Goal: Task Accomplishment & Management: Use online tool/utility

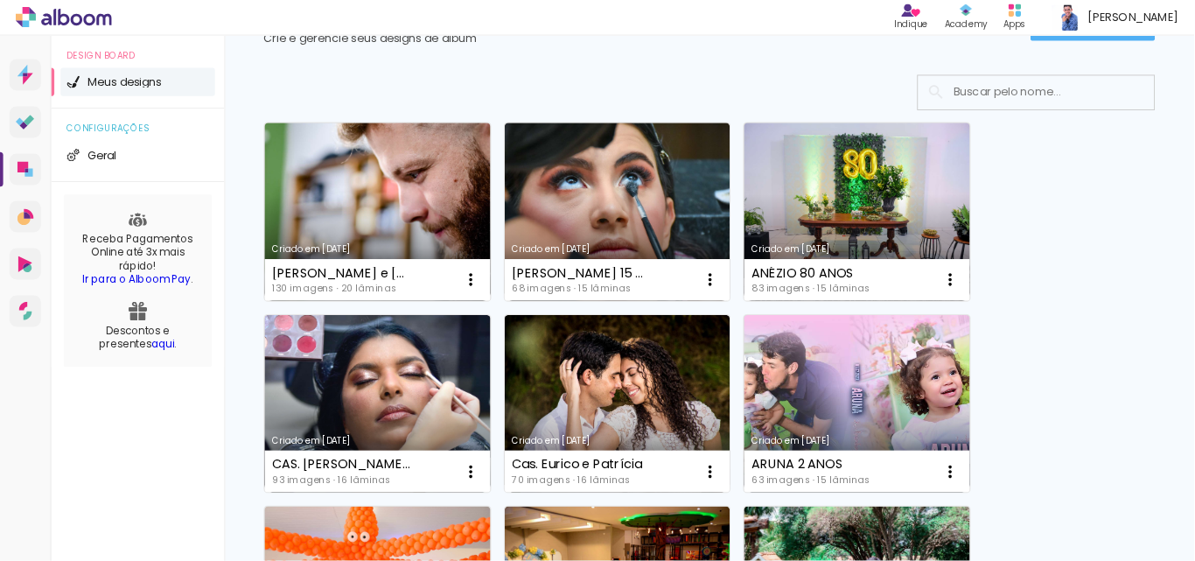
scroll to position [87, 0]
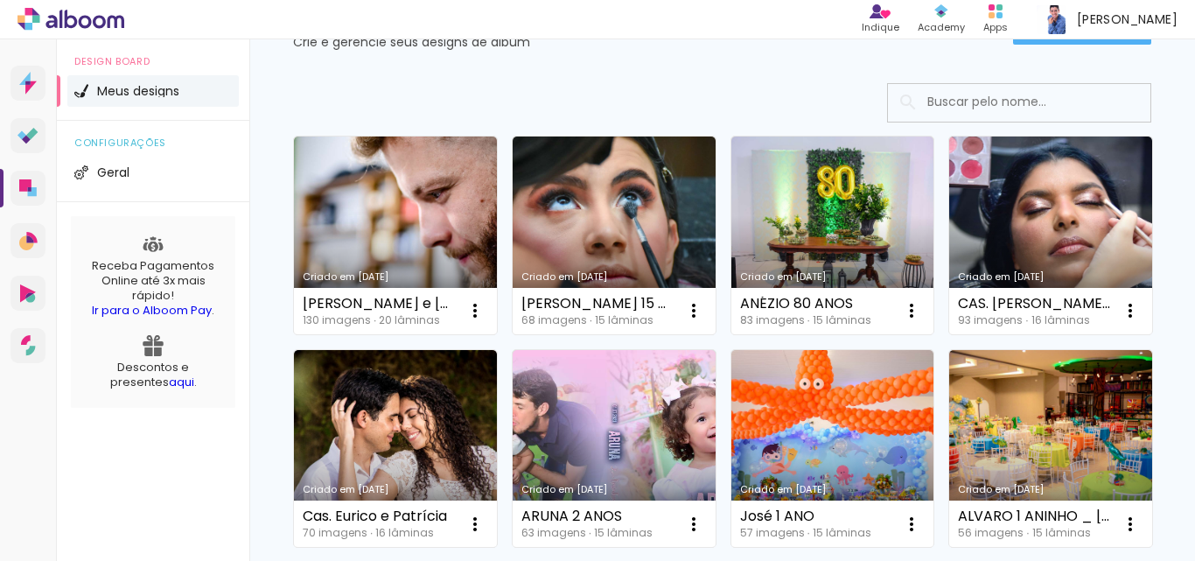
click at [1067, 186] on div "Criado em 07/10/25 Evelyn e Hélio 130 imagens ∙ 20 lâminas Abrir Fazer uma cópi…" at bounding box center [722, 448] width 874 height 640
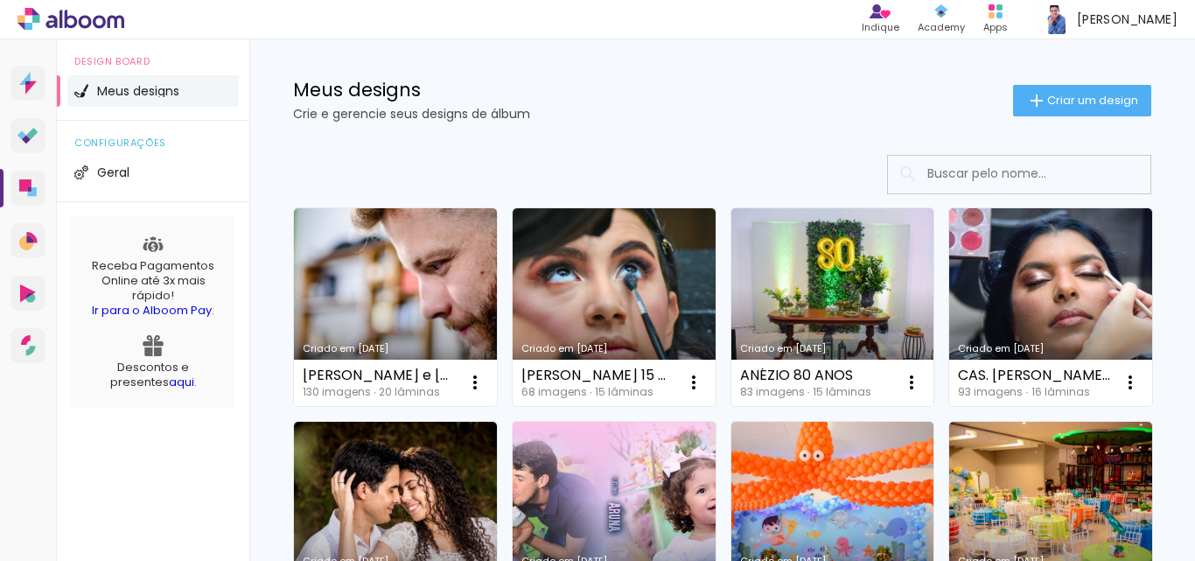
scroll to position [0, 0]
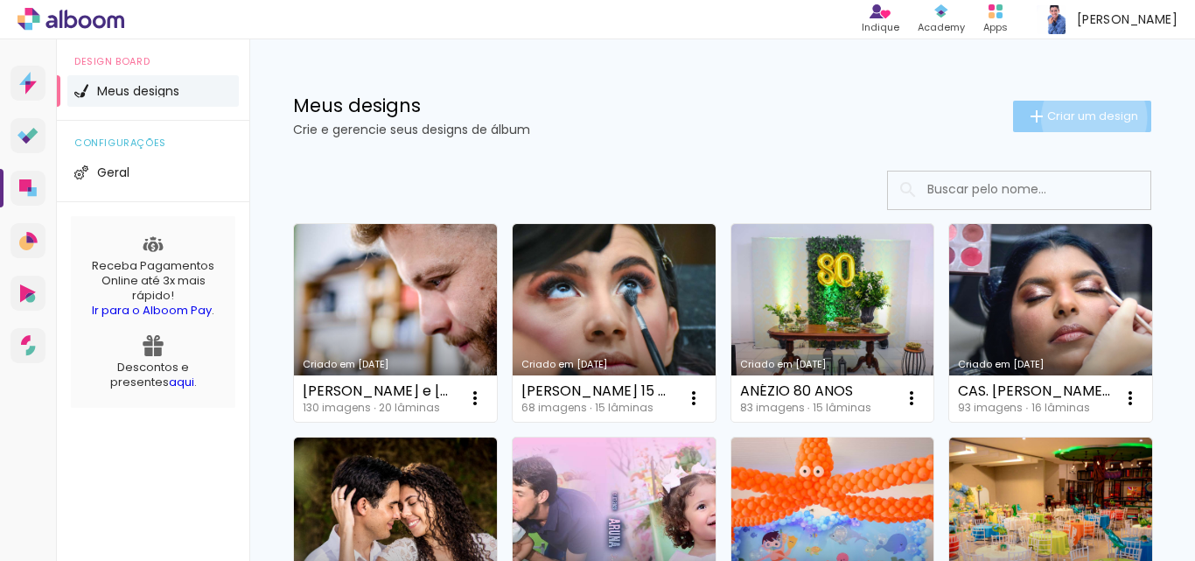
click at [1078, 117] on span "Criar um design" at bounding box center [1092, 115] width 91 height 11
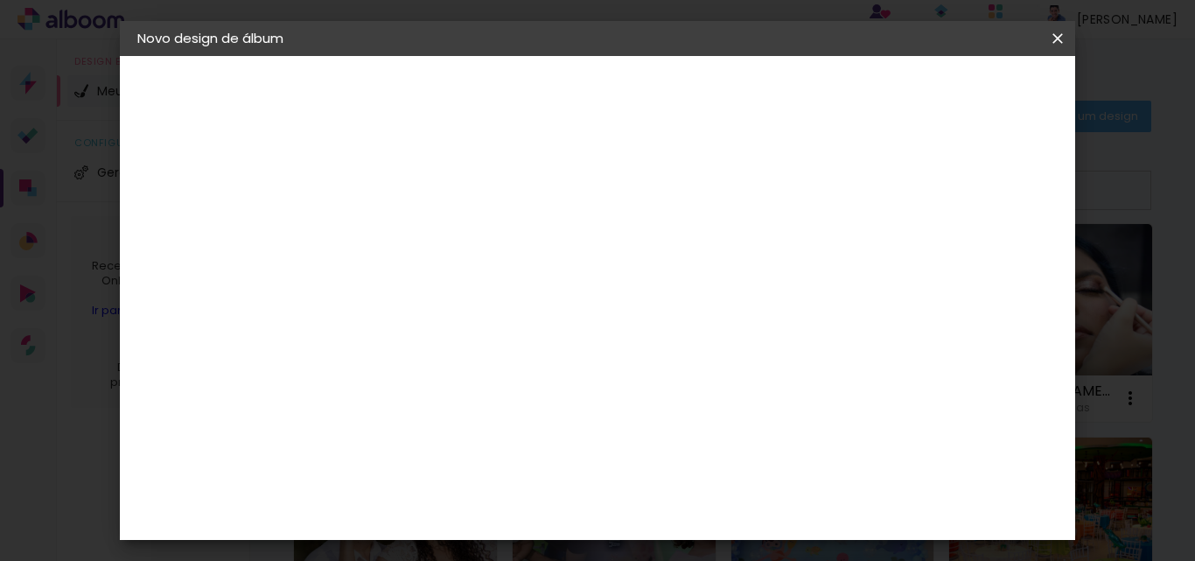
click at [423, 230] on input at bounding box center [423, 234] width 0 height 27
type input "LEONARDO FORMATURA"
type paper-input "LEONARDO FORMATURA"
click at [0, 0] on slot "Avançar" at bounding box center [0, 0] width 0 height 0
click at [438, 332] on input at bounding box center [468, 333] width 177 height 22
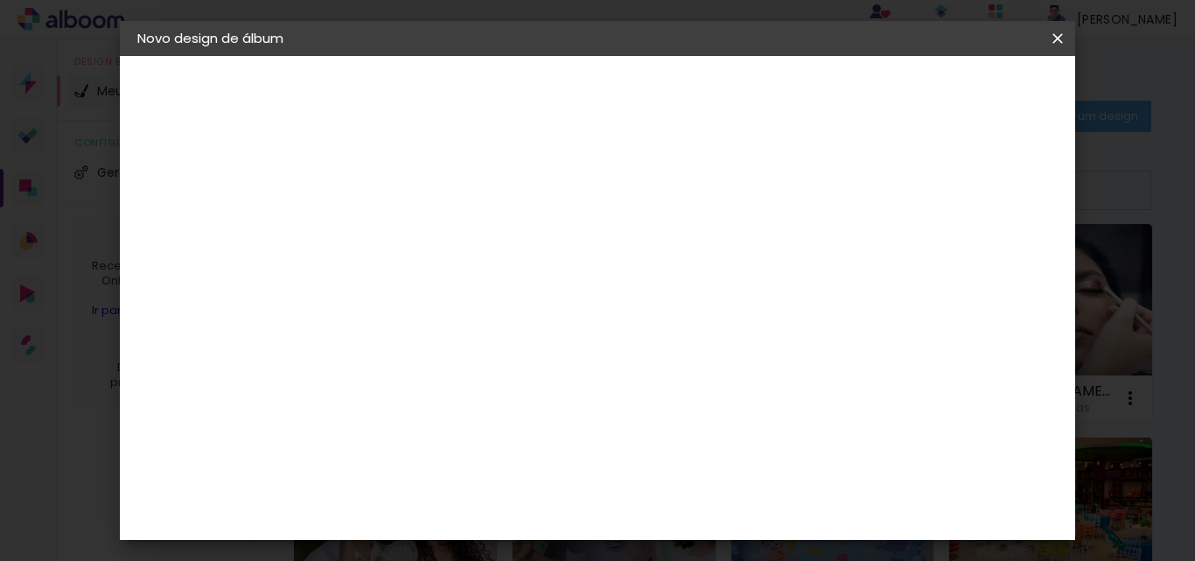
type input "Q"
type paper-input "Q"
click at [437, 388] on div "Quality" at bounding box center [435, 395] width 48 height 14
click at [713, 101] on paper-button "Avançar" at bounding box center [670, 93] width 86 height 30
click at [492, 291] on input "text" at bounding box center [457, 304] width 68 height 27
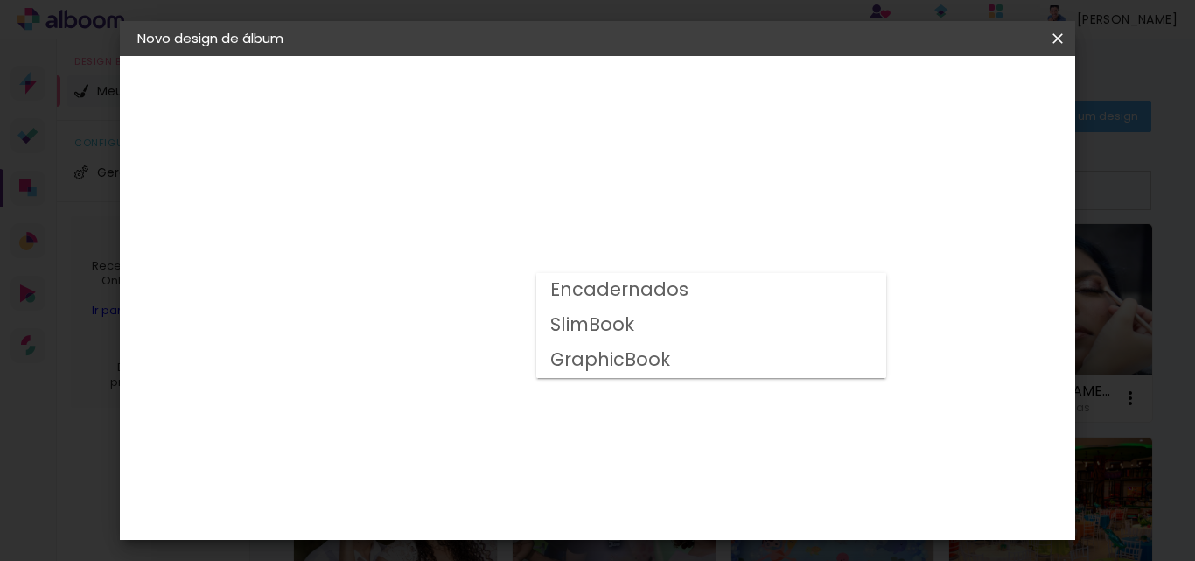
click at [0, 0] on slot "GraphicBook" at bounding box center [0, 0] width 0 height 0
type input "GraphicBook"
click at [542, 497] on span "30 × 40" at bounding box center [500, 515] width 81 height 36
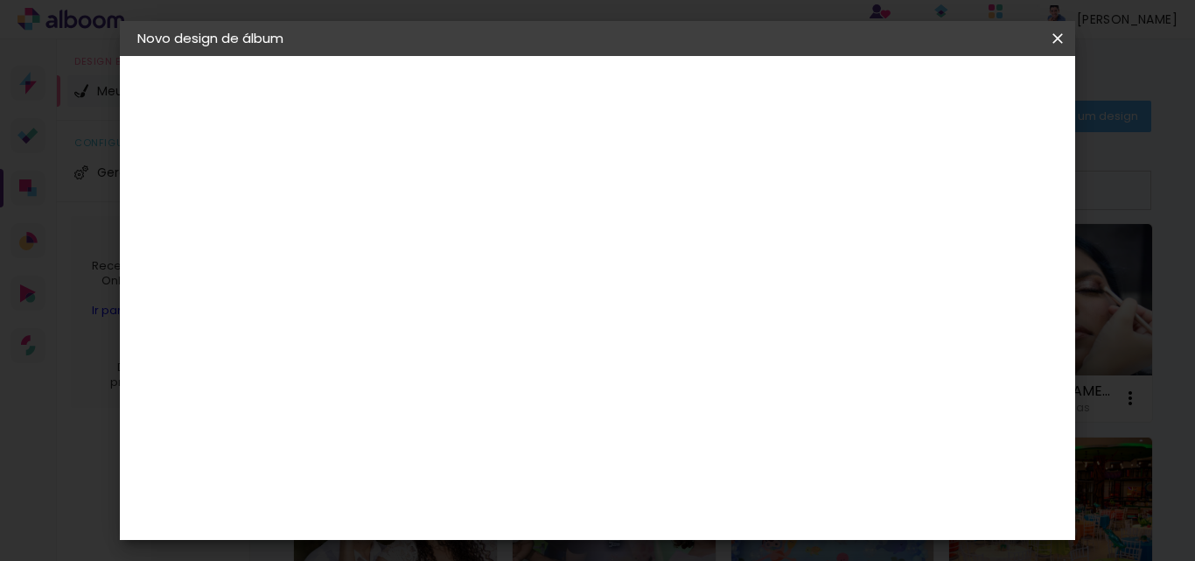
click at [0, 0] on slot "Avançar" at bounding box center [0, 0] width 0 height 0
click at [731, 192] on div at bounding box center [723, 189] width 16 height 16
type paper-checkbox "on"
click at [731, 190] on div at bounding box center [723, 189] width 16 height 16
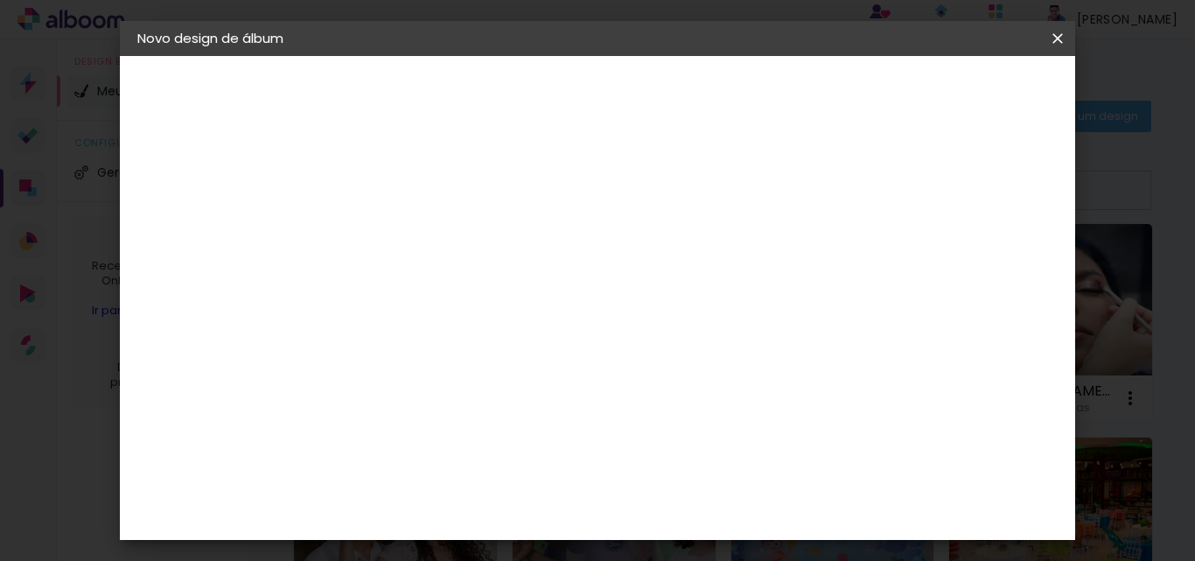
click at [829, 97] on span "Iniciar design" at bounding box center [791, 99] width 76 height 24
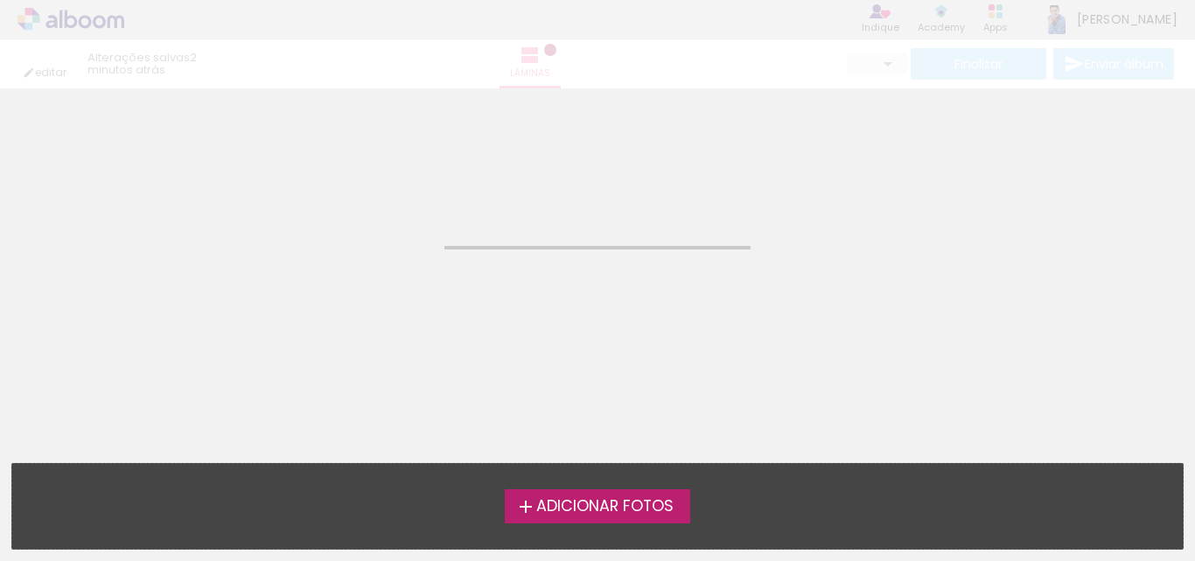
click at [579, 516] on label "Adicionar Fotos" at bounding box center [598, 505] width 186 height 33
click at [0, 0] on input "file" at bounding box center [0, 0] width 0 height 0
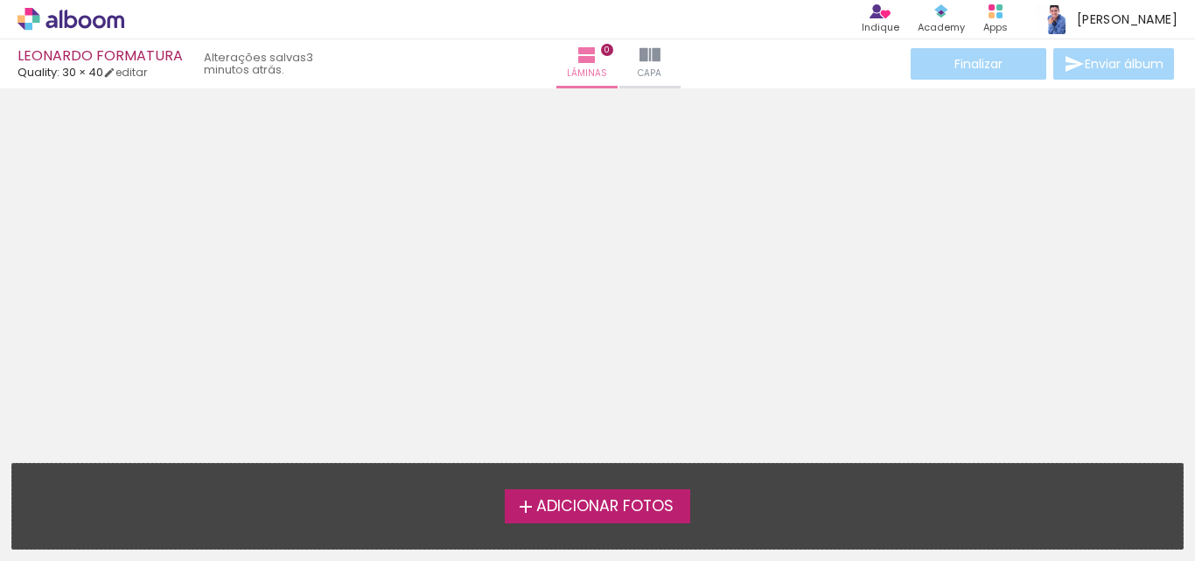
click at [561, 511] on span "Adicionar Fotos" at bounding box center [604, 507] width 137 height 16
click at [0, 0] on input "file" at bounding box center [0, 0] width 0 height 0
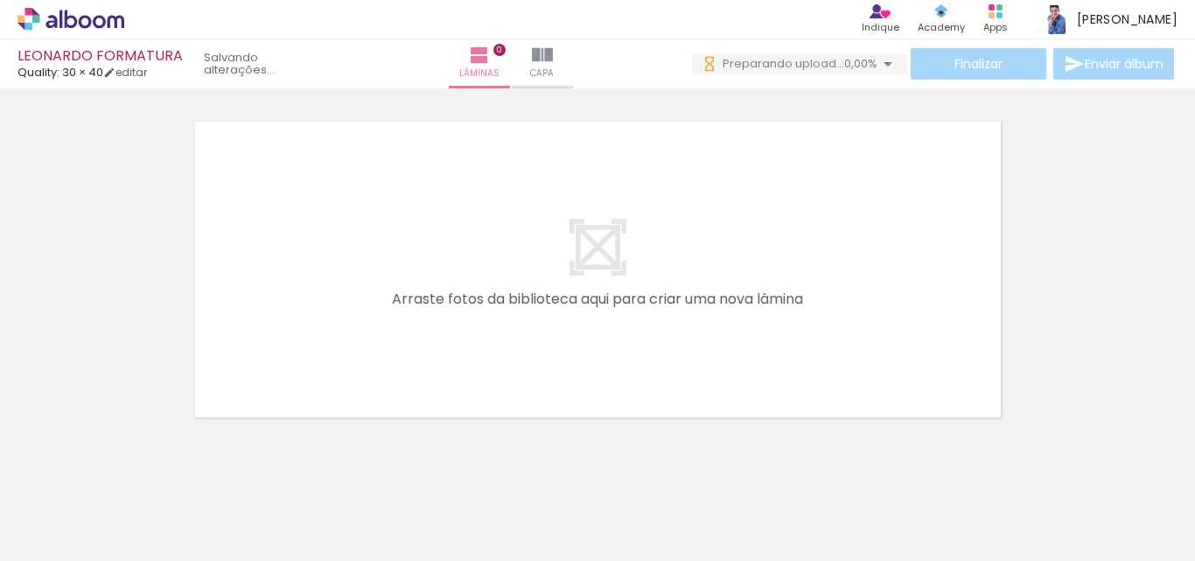
drag, startPoint x: 110, startPoint y: 541, endPoint x: 113, endPoint y: 528, distance: 12.5
click at [108, 539] on div "Biblioteca 185 fotos Todas as fotos Não utilizadas Adicionar Fotos" at bounding box center [54, 506] width 108 height 87
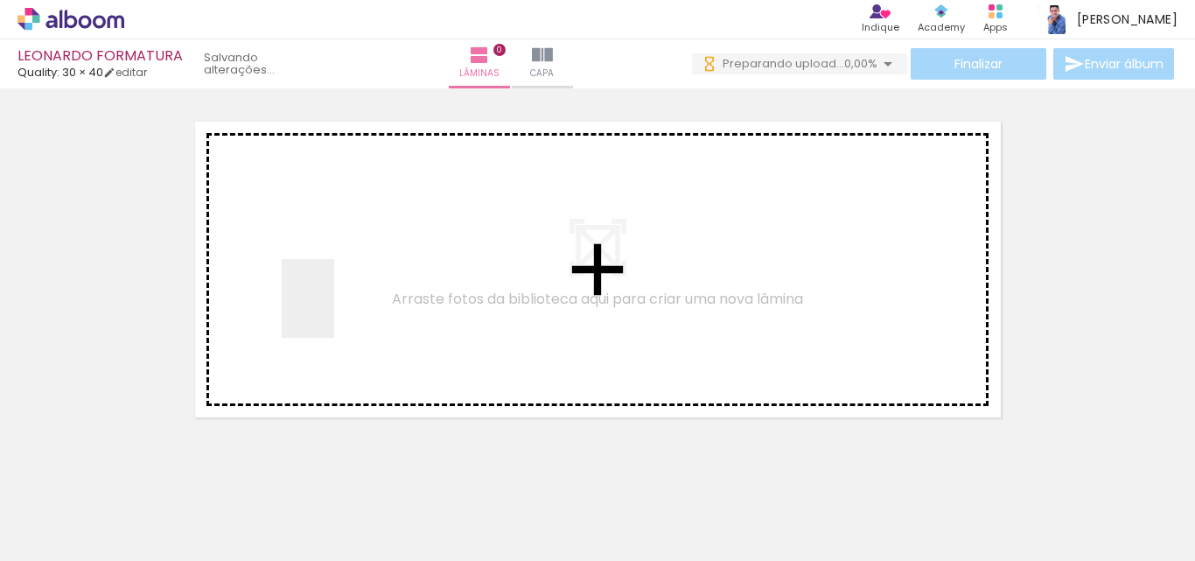
drag, startPoint x: 329, startPoint y: 481, endPoint x: 338, endPoint y: 312, distance: 169.1
click at [334, 309] on quentale-workspace at bounding box center [597, 280] width 1195 height 561
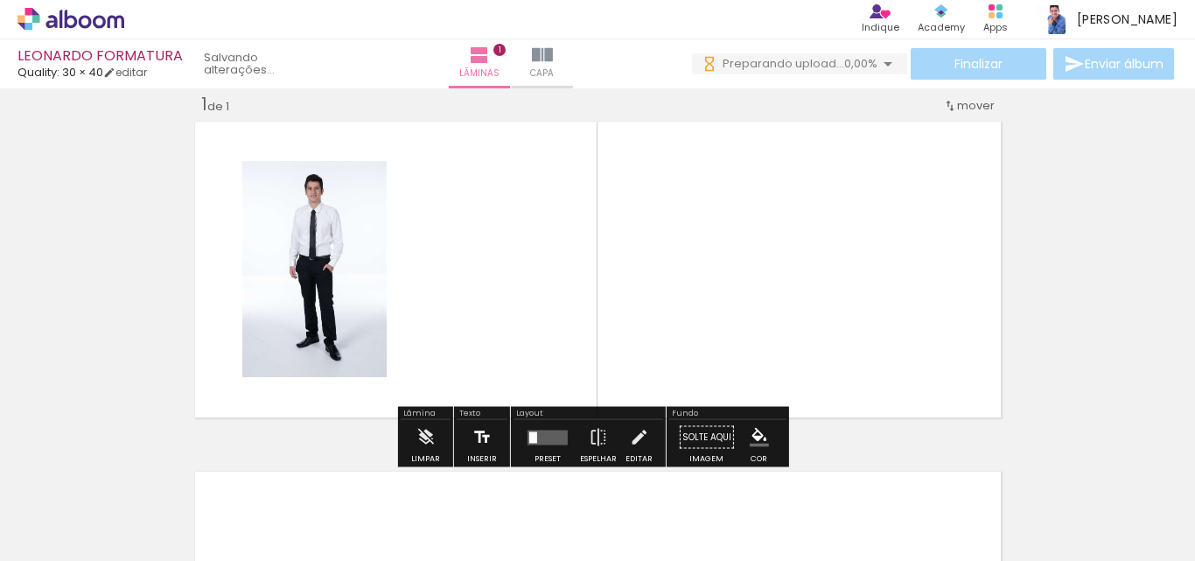
drag, startPoint x: 412, startPoint y: 489, endPoint x: 482, endPoint y: 447, distance: 81.6
click at [445, 326] on quentale-workspace at bounding box center [597, 280] width 1195 height 561
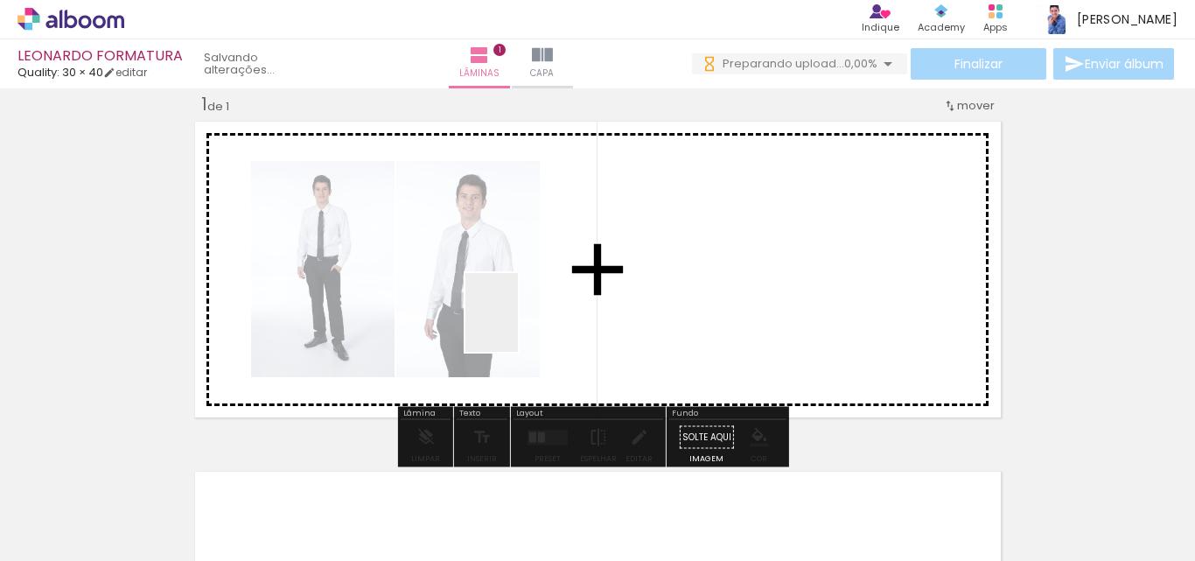
drag, startPoint x: 518, startPoint y: 325, endPoint x: 591, endPoint y: 438, distance: 134.7
click at [518, 280] on quentale-workspace at bounding box center [597, 280] width 1195 height 561
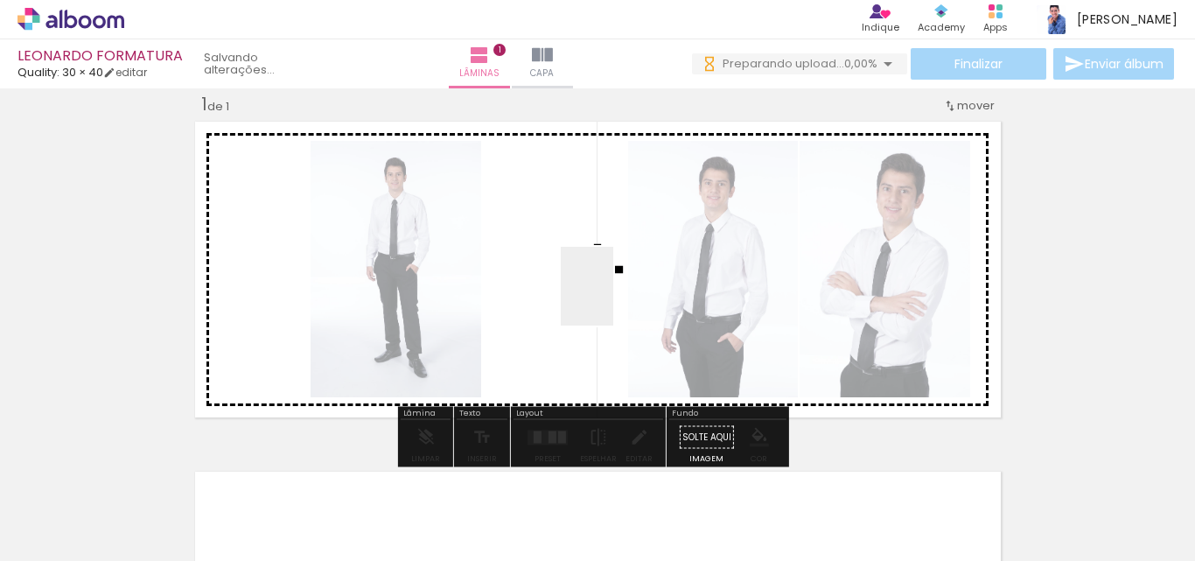
drag, startPoint x: 615, startPoint y: 506, endPoint x: 713, endPoint y: 488, distance: 99.5
click at [613, 290] on quentale-workspace at bounding box center [597, 280] width 1195 height 561
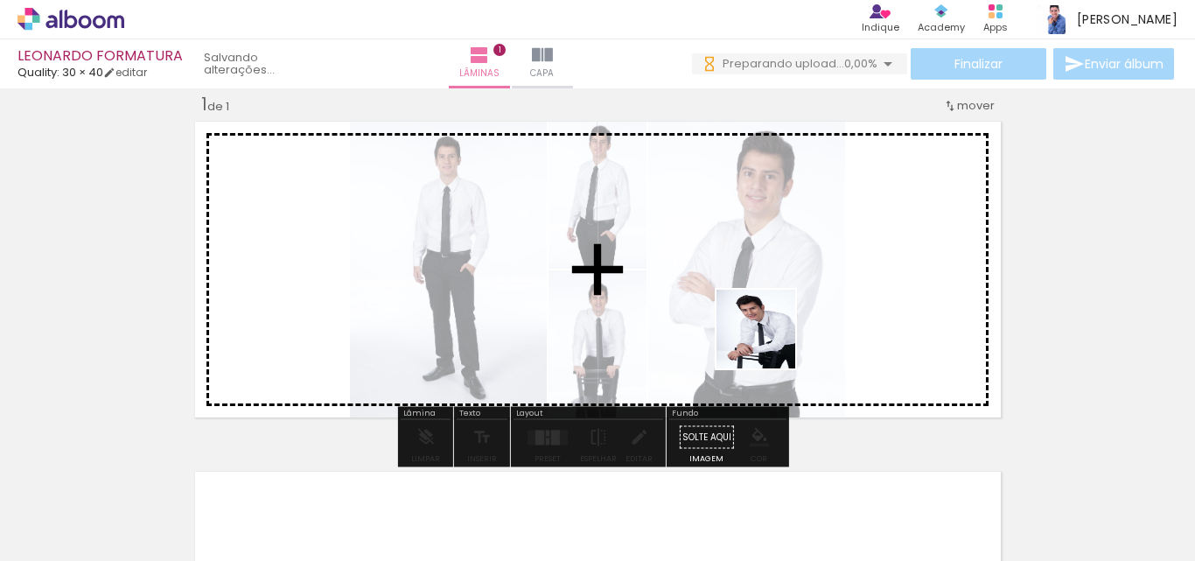
drag, startPoint x: 710, startPoint y: 499, endPoint x: 767, endPoint y: 477, distance: 60.9
click at [873, 291] on quentale-workspace at bounding box center [597, 280] width 1195 height 561
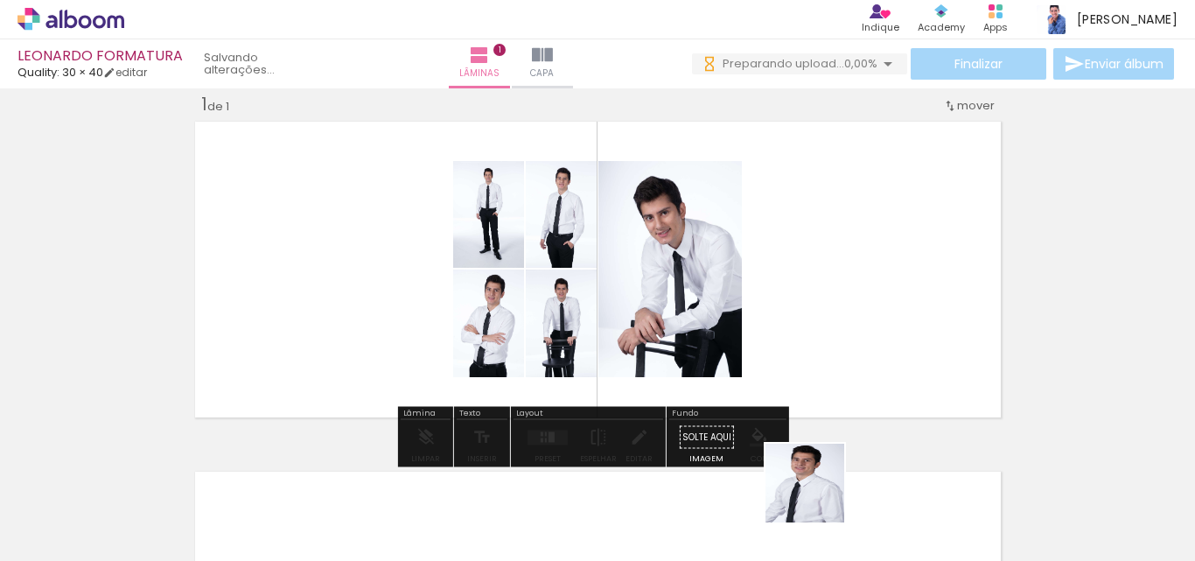
drag, startPoint x: 818, startPoint y: 496, endPoint x: 837, endPoint y: 342, distance: 155.2
click at [837, 342] on quentale-workspace at bounding box center [597, 280] width 1195 height 561
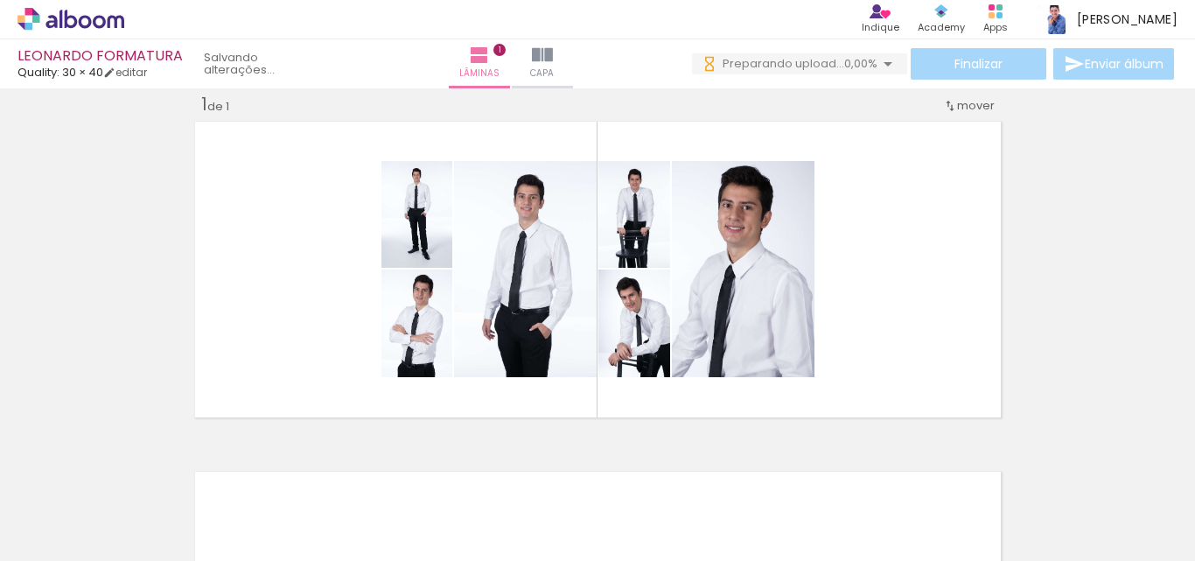
drag, startPoint x: 273, startPoint y: 504, endPoint x: 340, endPoint y: 324, distance: 192.4
click at [340, 324] on quentale-workspace at bounding box center [597, 280] width 1195 height 561
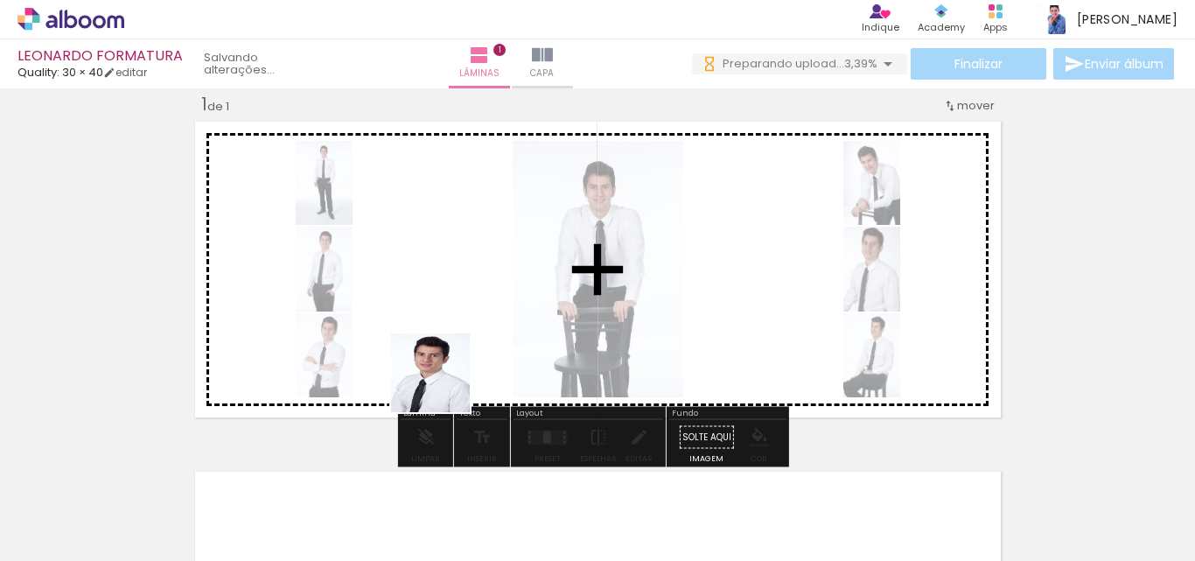
drag, startPoint x: 367, startPoint y: 510, endPoint x: 472, endPoint y: 499, distance: 105.6
click at [452, 361] on quentale-workspace at bounding box center [597, 280] width 1195 height 561
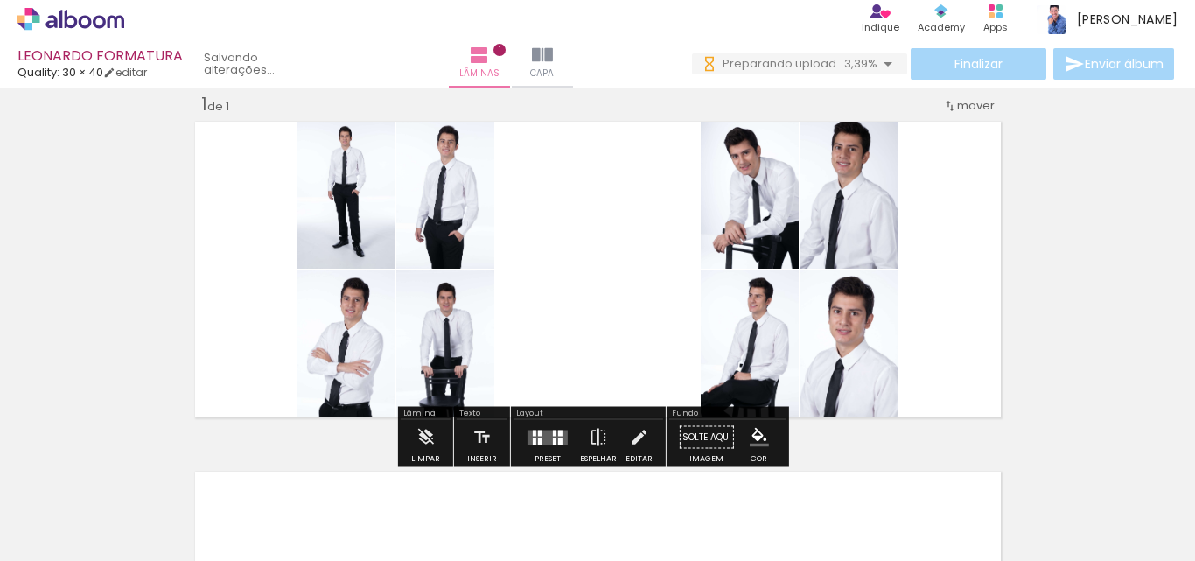
drag, startPoint x: 472, startPoint y: 507, endPoint x: 570, endPoint y: 306, distance: 223.8
click at [570, 307] on quentale-workspace at bounding box center [597, 280] width 1195 height 561
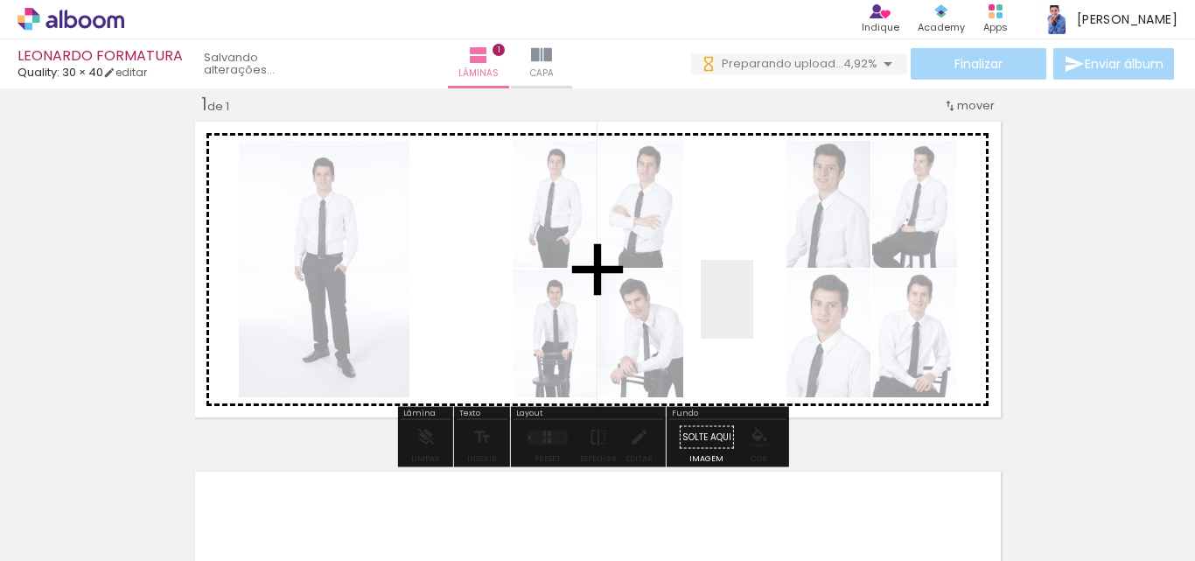
drag, startPoint x: 656, startPoint y: 504, endPoint x: 753, endPoint y: 312, distance: 214.8
click at [753, 312] on quentale-workspace at bounding box center [597, 280] width 1195 height 561
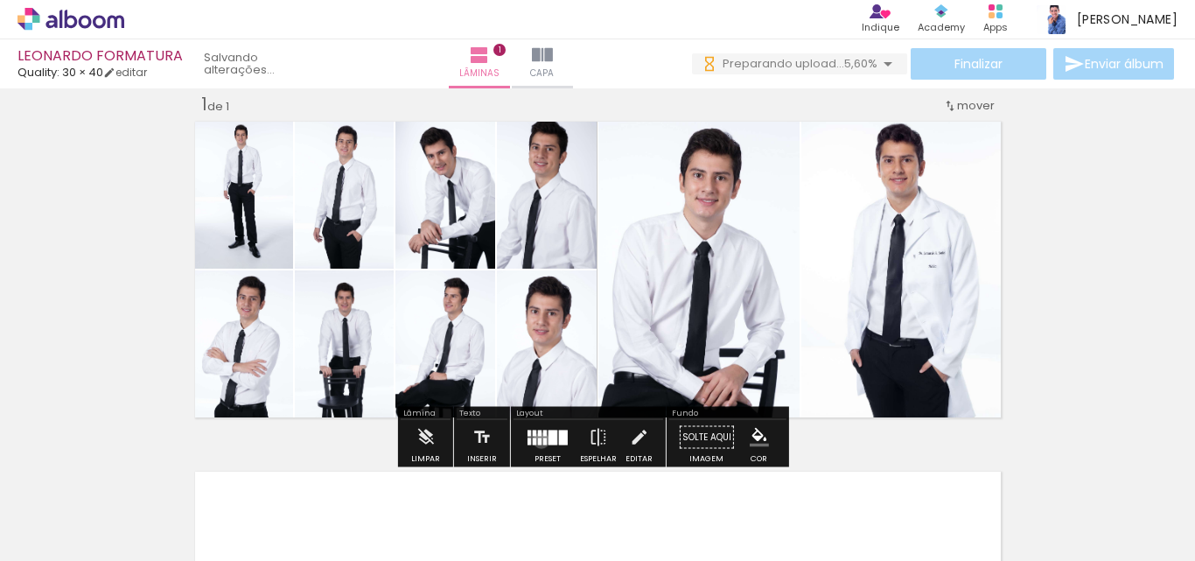
click at [538, 440] on div at bounding box center [539, 440] width 3 height 7
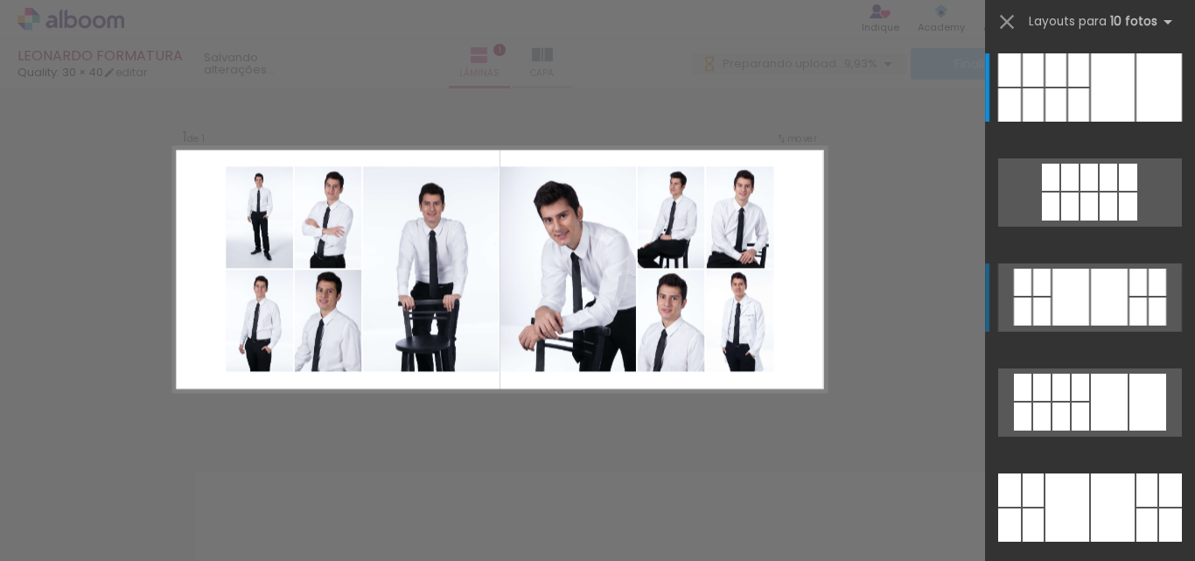
click at [1081, 299] on div at bounding box center [1071, 297] width 37 height 57
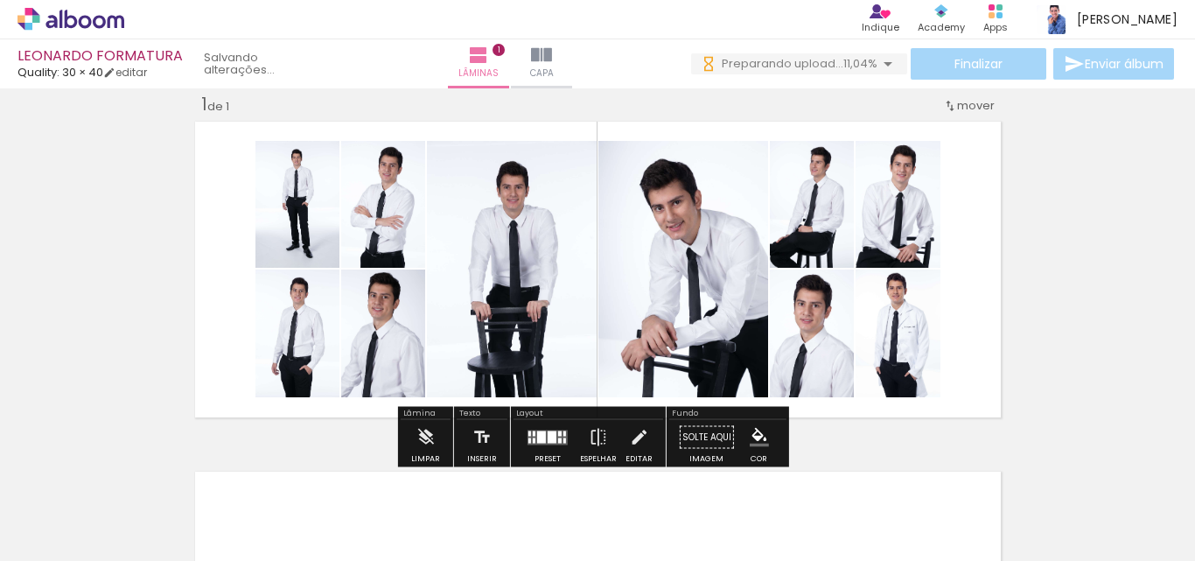
click at [758, 439] on iron-icon "color picker" at bounding box center [759, 437] width 19 height 19
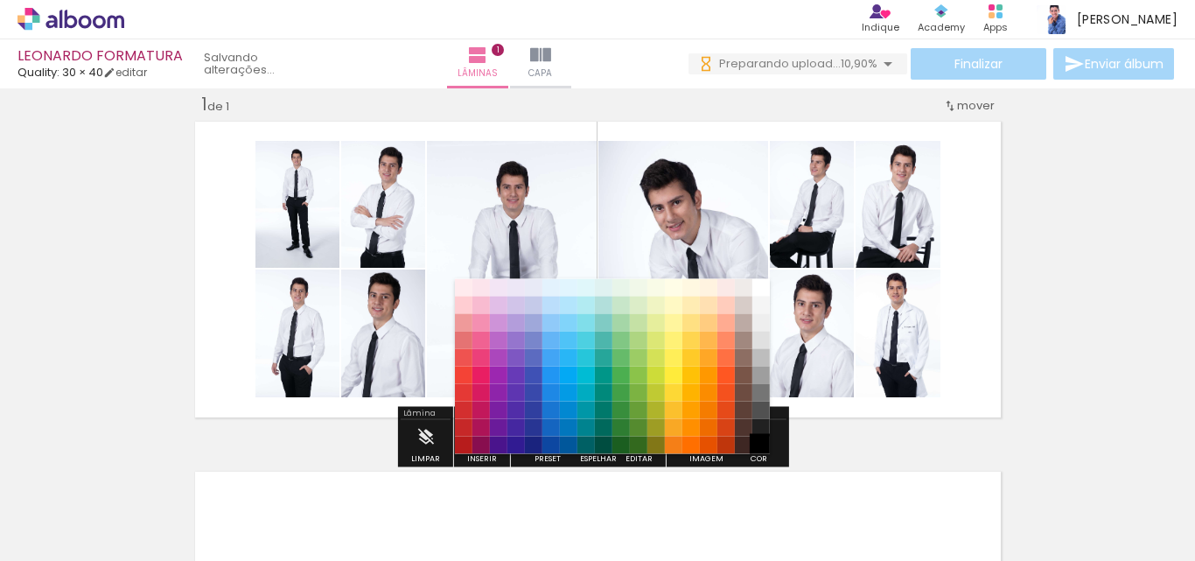
click at [762, 448] on paper-item "#000000" at bounding box center [760, 445] width 17 height 17
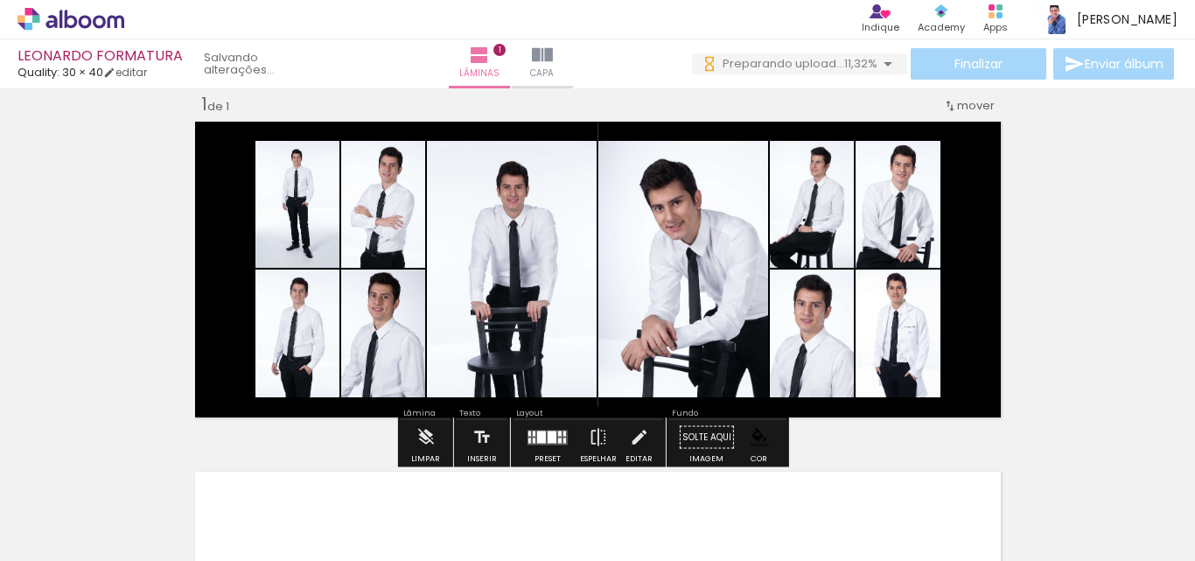
click at [999, 350] on div "Inserir lâmina 1 de 1" at bounding box center [597, 422] width 1195 height 701
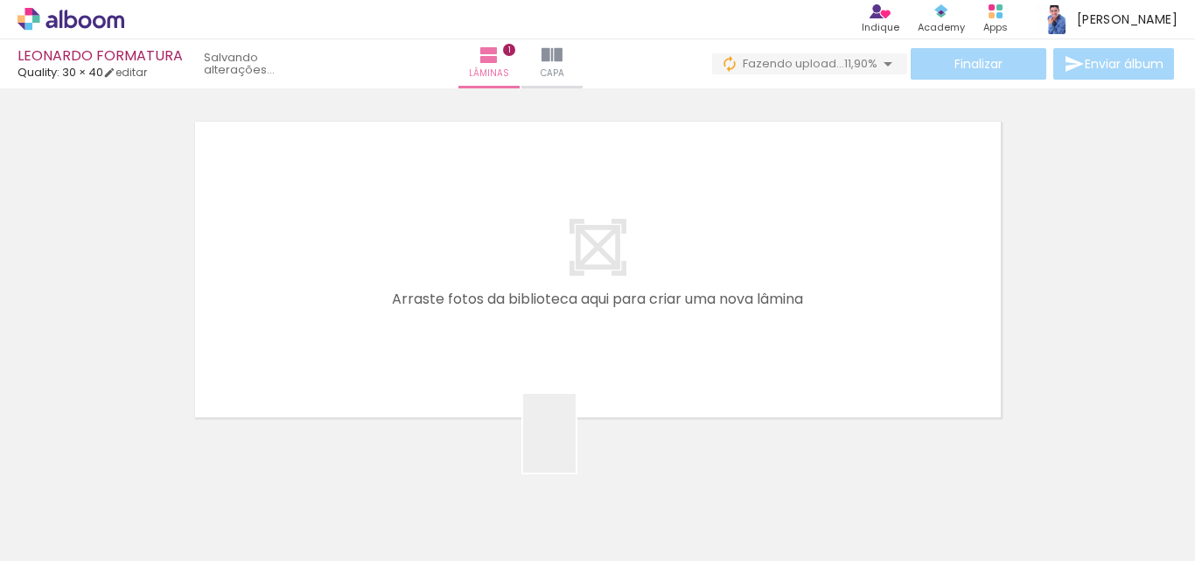
drag, startPoint x: 576, startPoint y: 446, endPoint x: 791, endPoint y: 426, distance: 216.2
click at [591, 262] on quentale-workspace at bounding box center [597, 280] width 1195 height 561
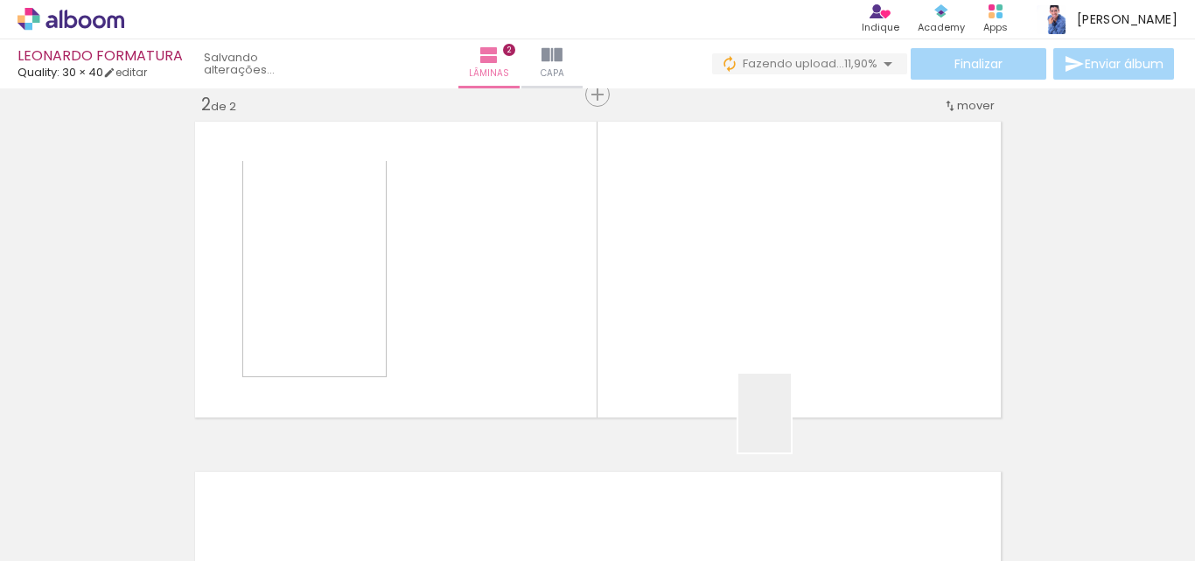
drag, startPoint x: 791, startPoint y: 426, endPoint x: 846, endPoint y: 503, distance: 94.7
click at [818, 309] on quentale-workspace at bounding box center [597, 280] width 1195 height 561
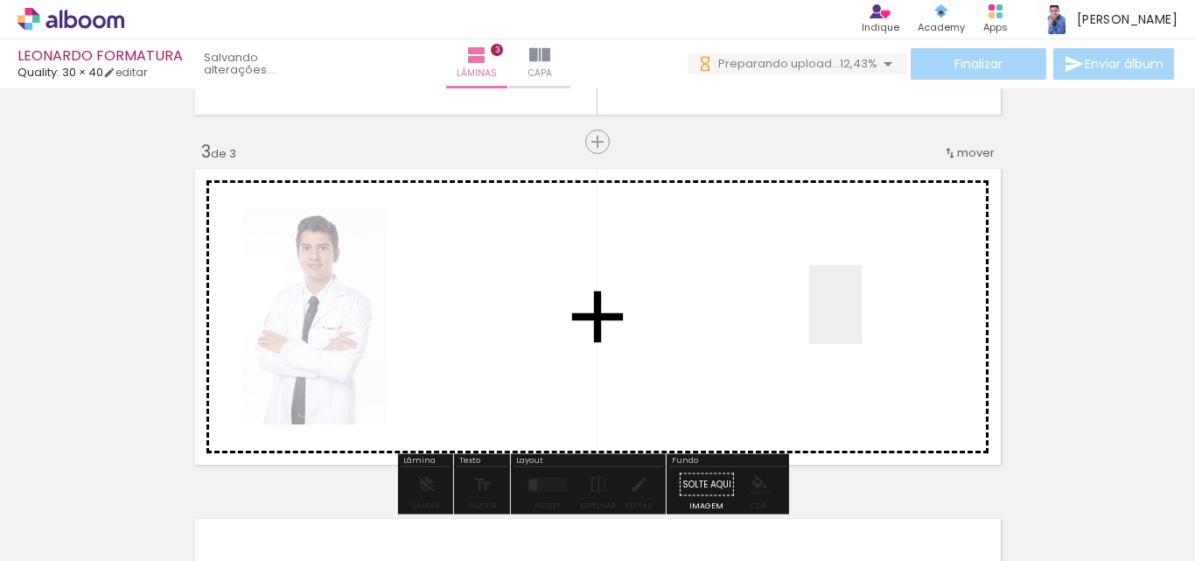
drag, startPoint x: 875, startPoint y: 391, endPoint x: 901, endPoint y: 482, distance: 94.7
click at [861, 315] on quentale-workspace at bounding box center [597, 280] width 1195 height 561
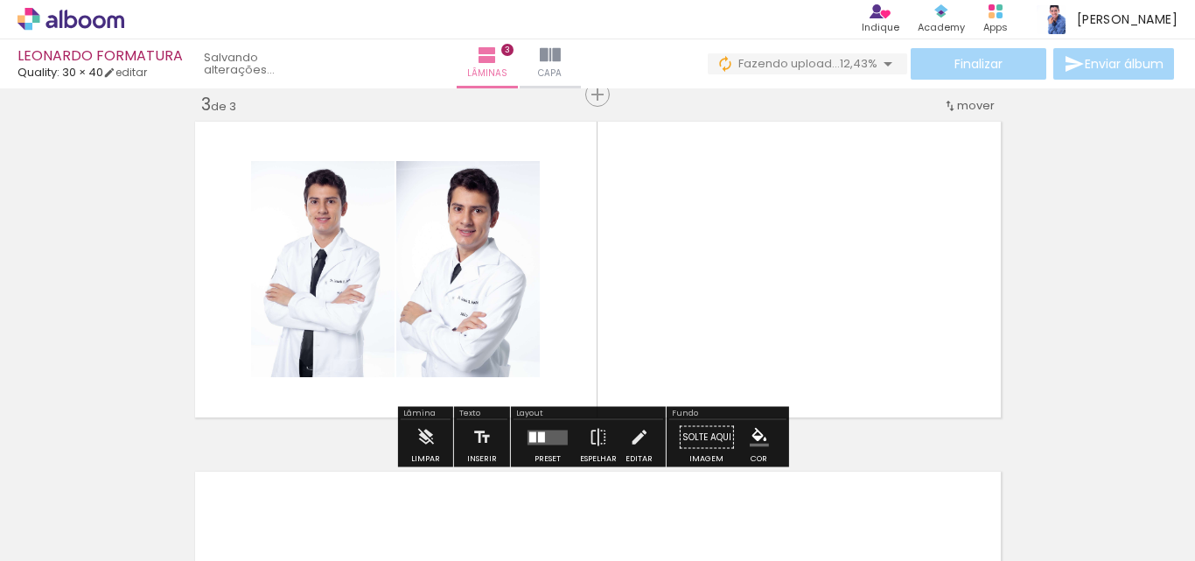
click at [914, 289] on quentale-workspace at bounding box center [597, 280] width 1195 height 561
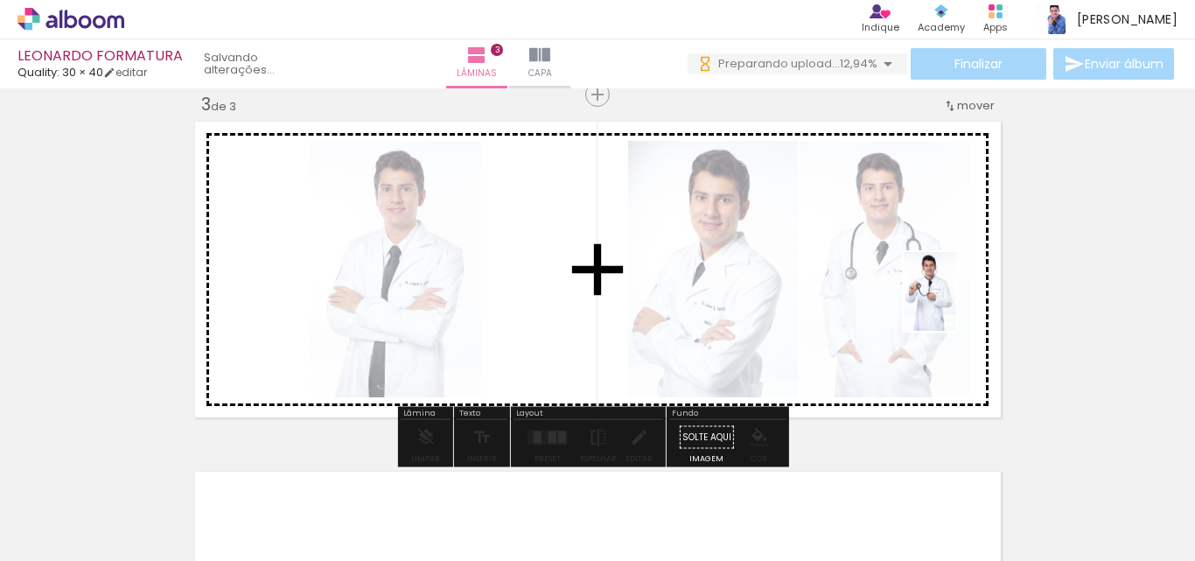
drag, startPoint x: 1046, startPoint y: 497, endPoint x: 956, endPoint y: 301, distance: 215.4
click at [956, 301] on quentale-workspace at bounding box center [597, 280] width 1195 height 561
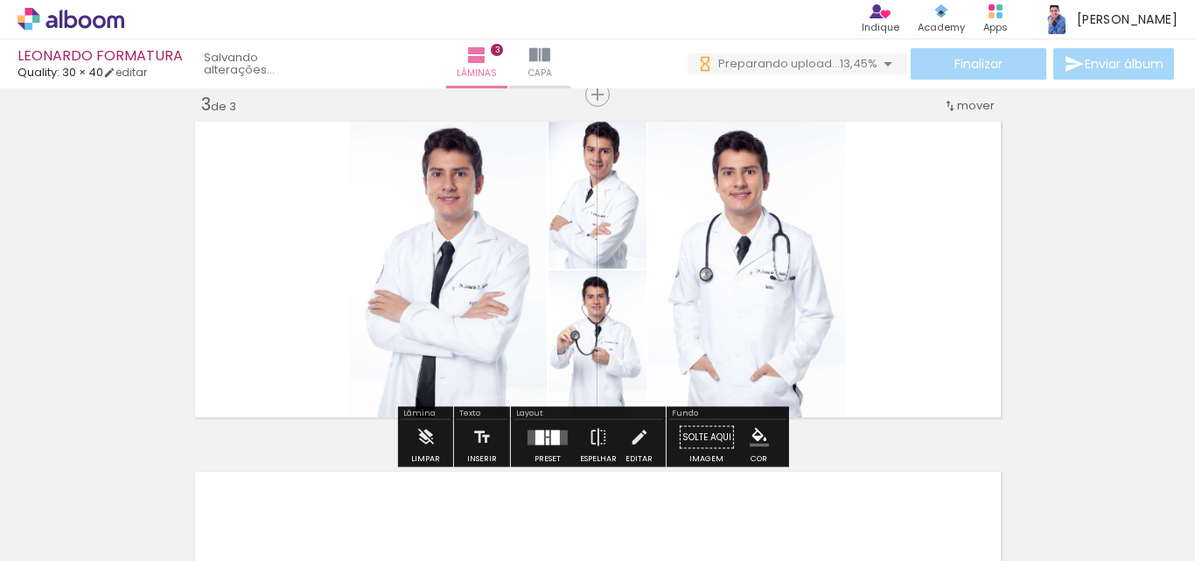
click at [551, 437] on div at bounding box center [555, 437] width 9 height 15
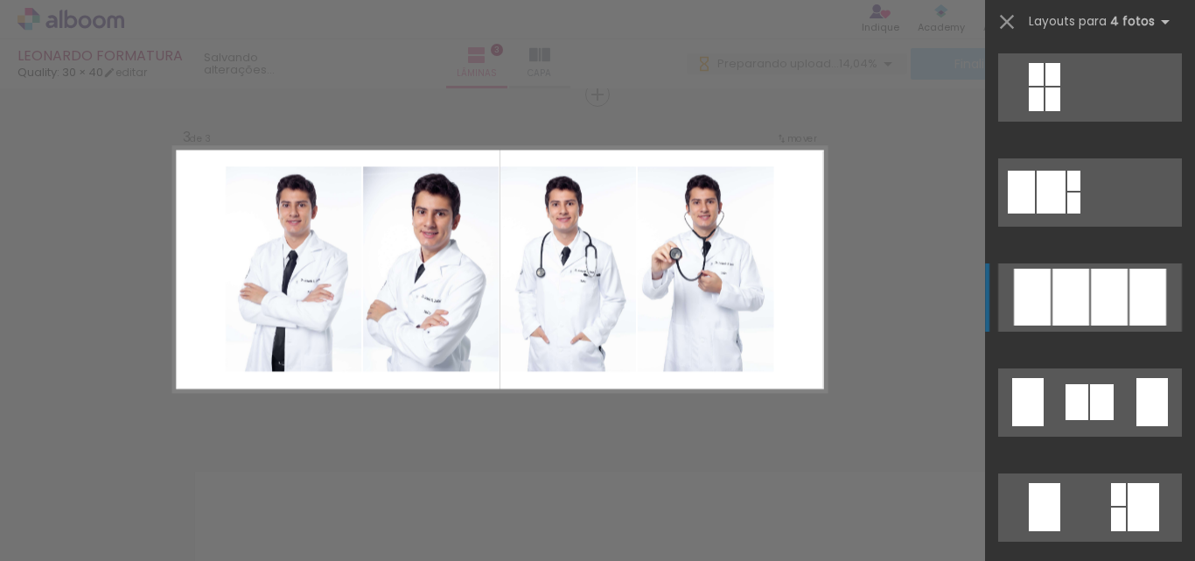
click at [1091, 290] on div at bounding box center [1109, 297] width 37 height 57
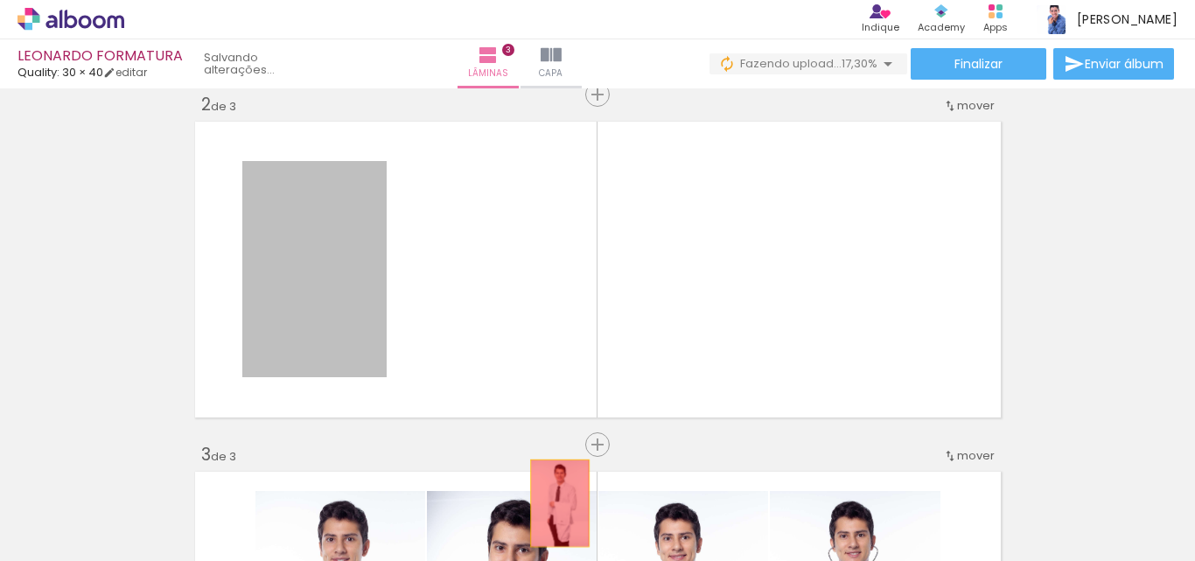
drag, startPoint x: 345, startPoint y: 308, endPoint x: 553, endPoint y: 503, distance: 285.4
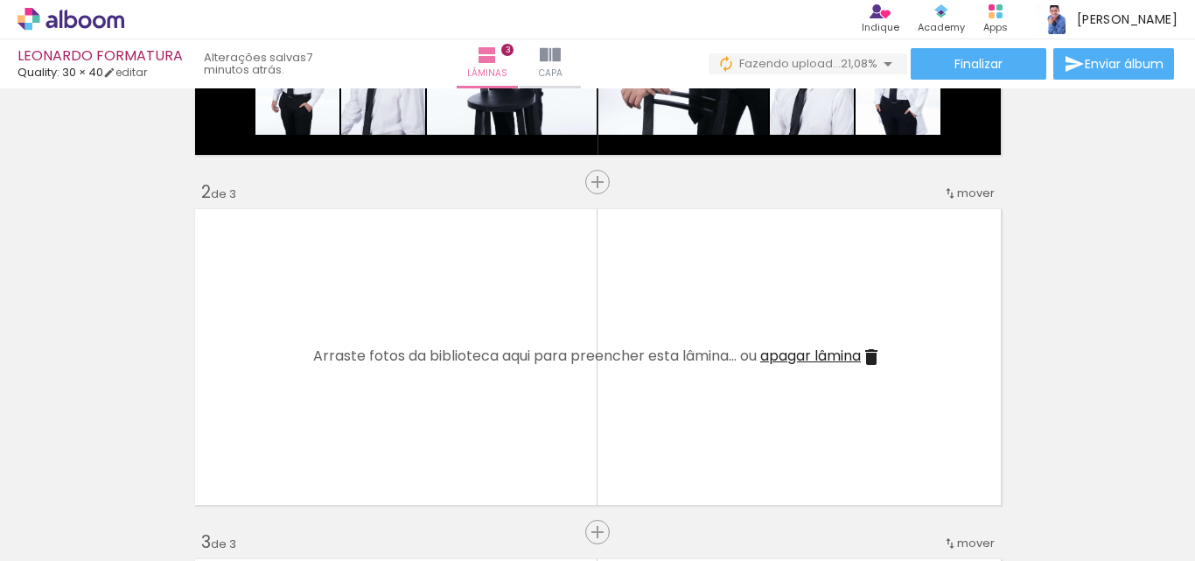
click at [830, 353] on span "apagar lâmina" at bounding box center [810, 356] width 101 height 20
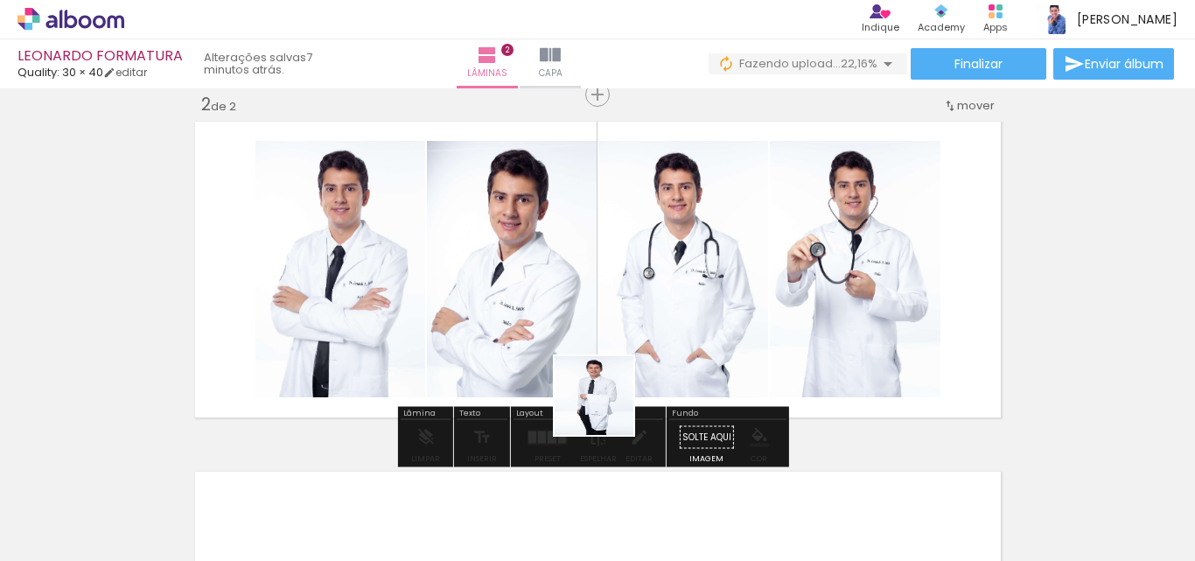
drag, startPoint x: 607, startPoint y: 409, endPoint x: 629, endPoint y: 350, distance: 62.6
click at [629, 352] on quentale-workspace at bounding box center [597, 280] width 1195 height 561
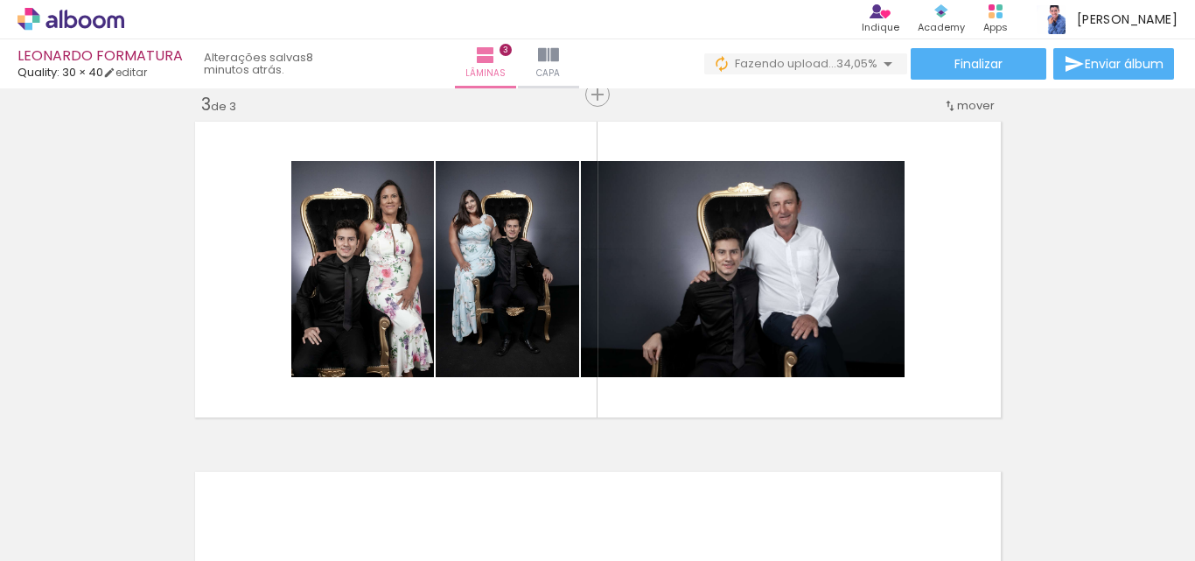
scroll to position [0, 2633]
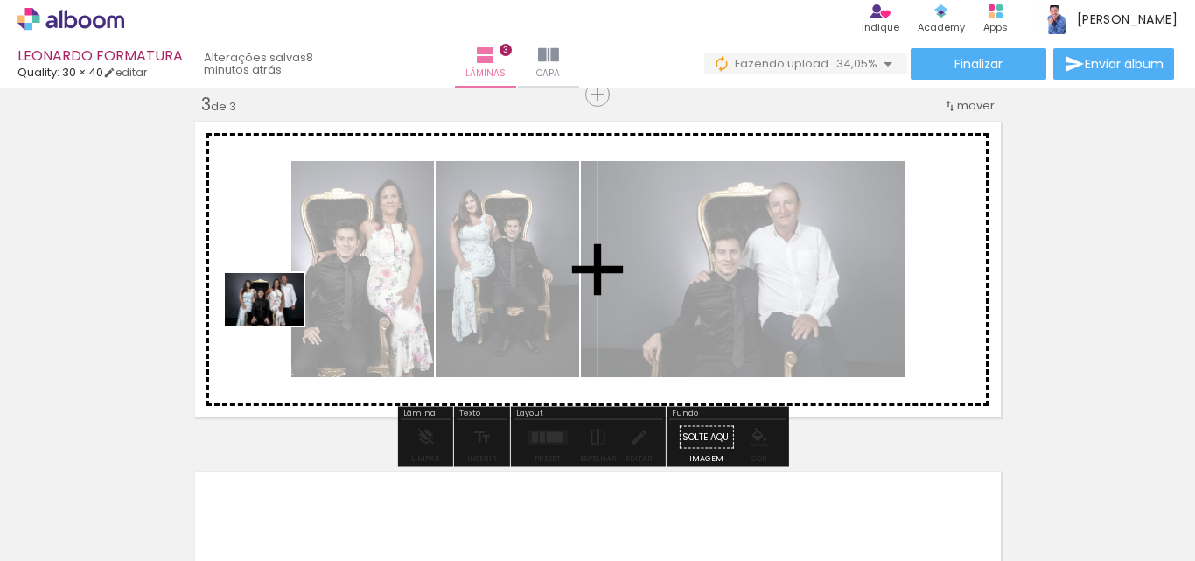
drag, startPoint x: 304, startPoint y: 499, endPoint x: 275, endPoint y: 325, distance: 176.5
click at [275, 325] on quentale-workspace at bounding box center [597, 280] width 1195 height 561
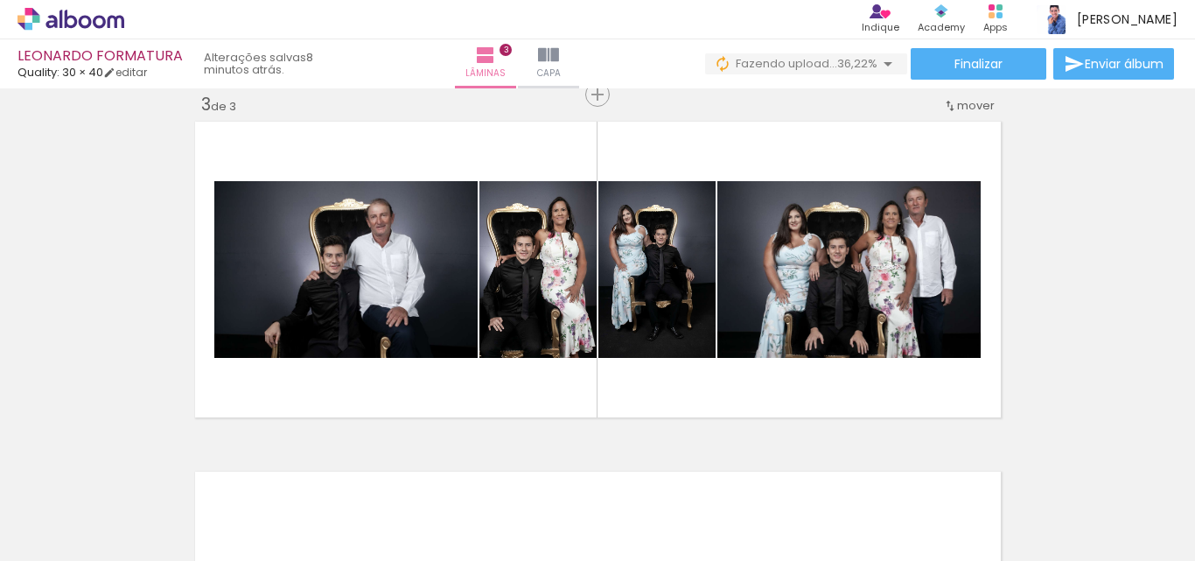
scroll to position [0, 4494]
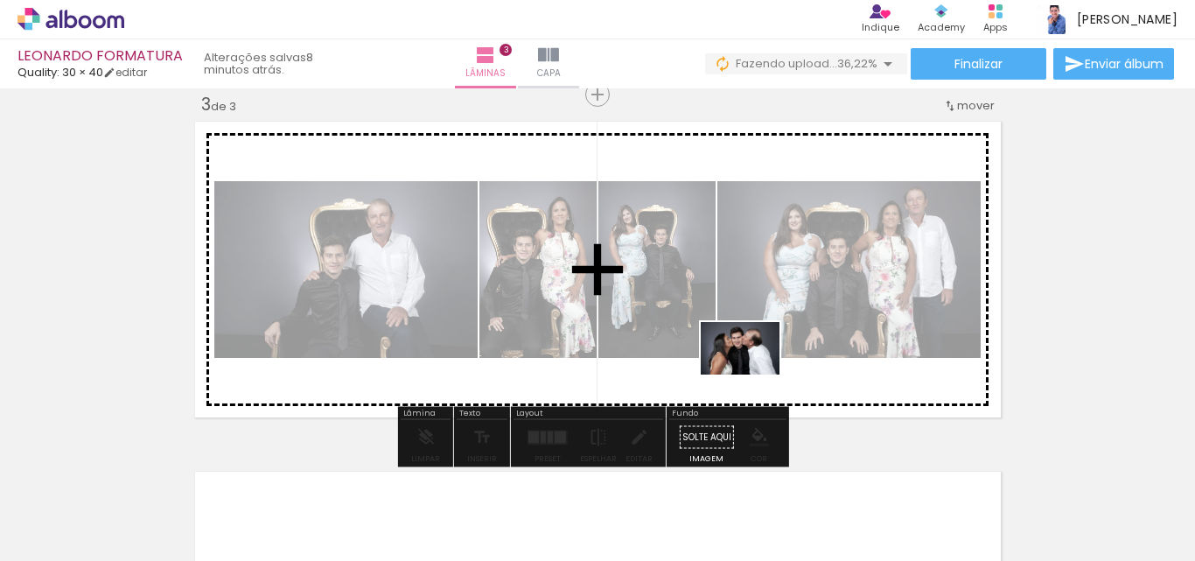
drag, startPoint x: 787, startPoint y: 494, endPoint x: 753, endPoint y: 374, distance: 124.6
click at [753, 374] on quentale-workspace at bounding box center [597, 280] width 1195 height 561
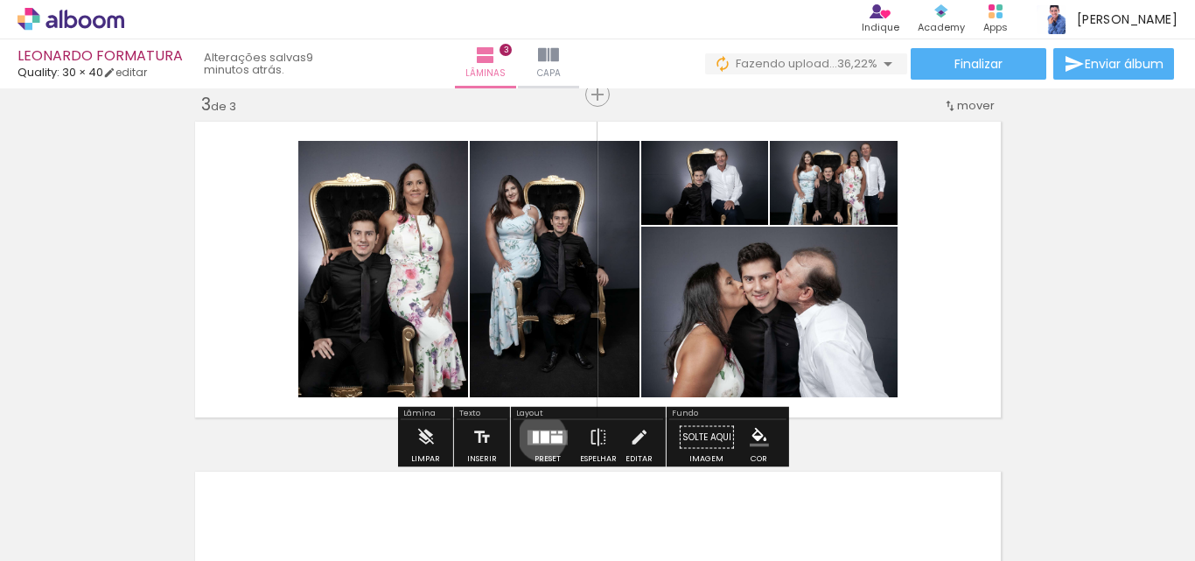
click at [541, 437] on div at bounding box center [545, 436] width 9 height 12
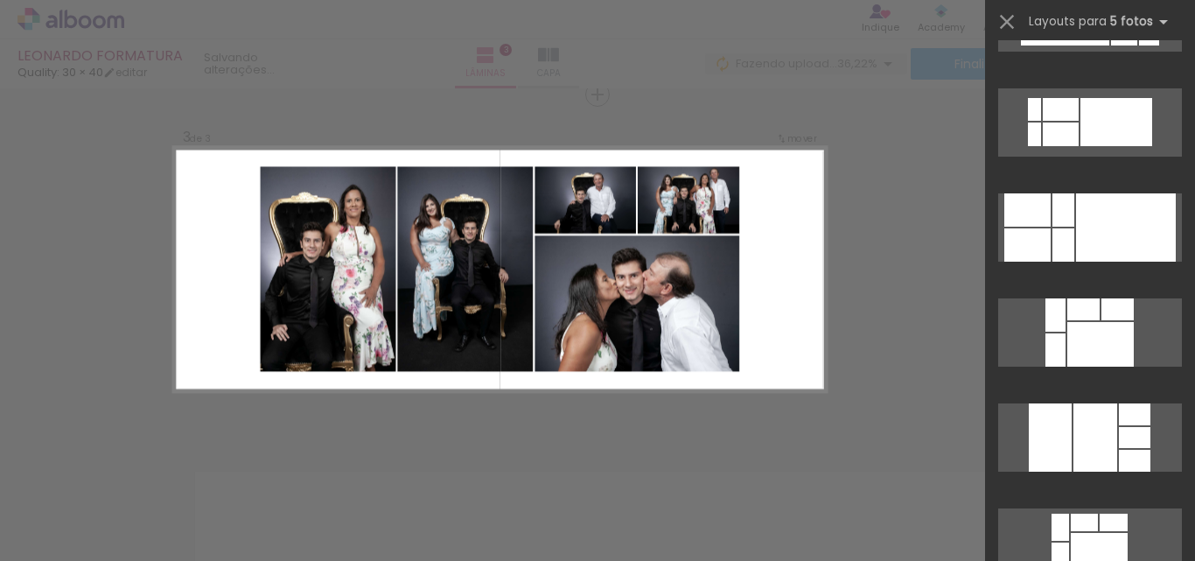
scroll to position [0, 0]
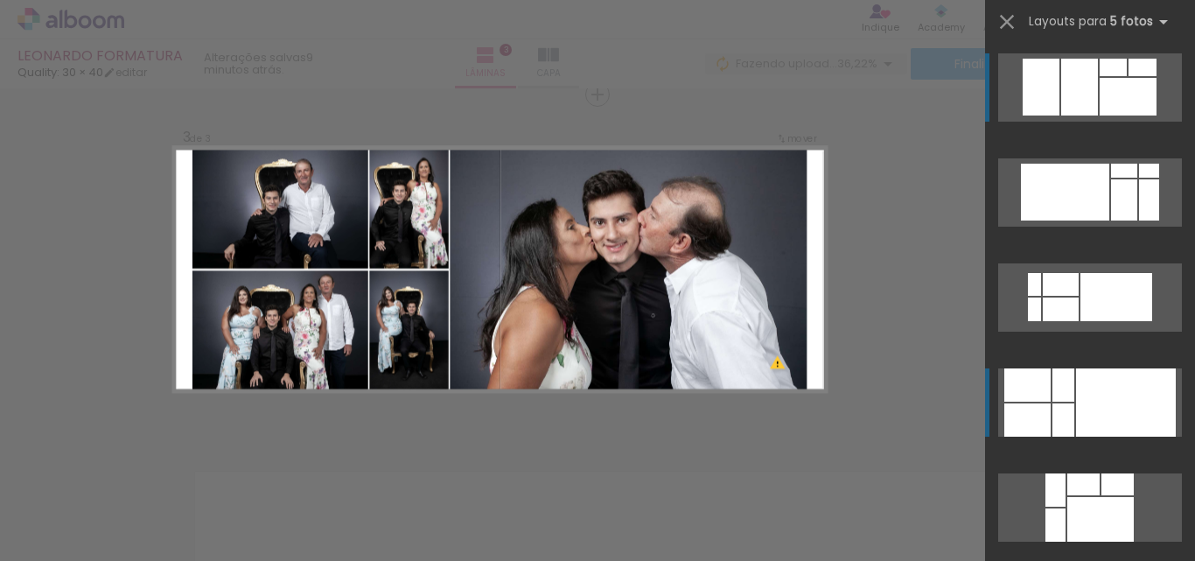
click at [1094, 393] on div at bounding box center [1126, 402] width 100 height 68
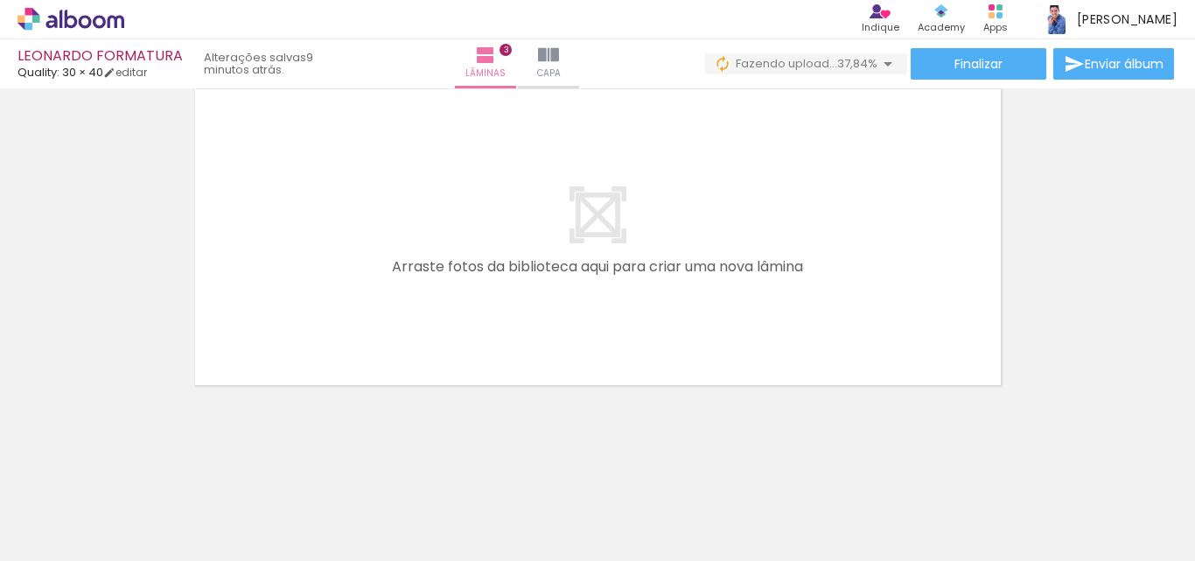
scroll to position [0, 2724]
drag, startPoint x: 587, startPoint y: 454, endPoint x: 671, endPoint y: 464, distance: 84.5
click at [570, 318] on quentale-workspace at bounding box center [597, 280] width 1195 height 561
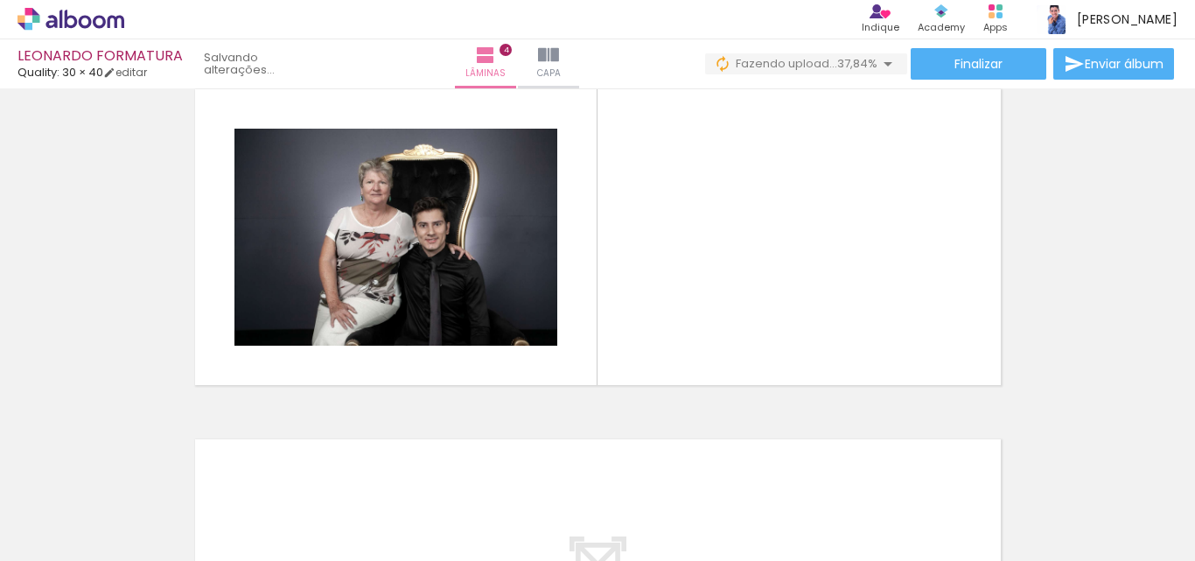
scroll to position [1073, 0]
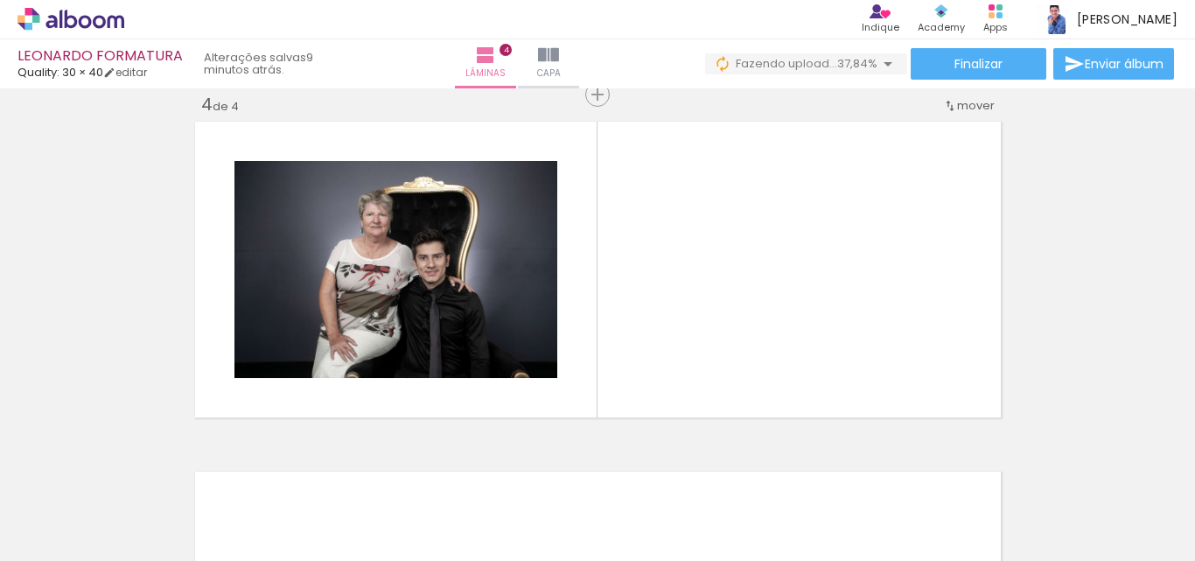
drag, startPoint x: 686, startPoint y: 496, endPoint x: 693, endPoint y: 317, distance: 179.5
click at [693, 317] on quentale-workspace at bounding box center [597, 280] width 1195 height 561
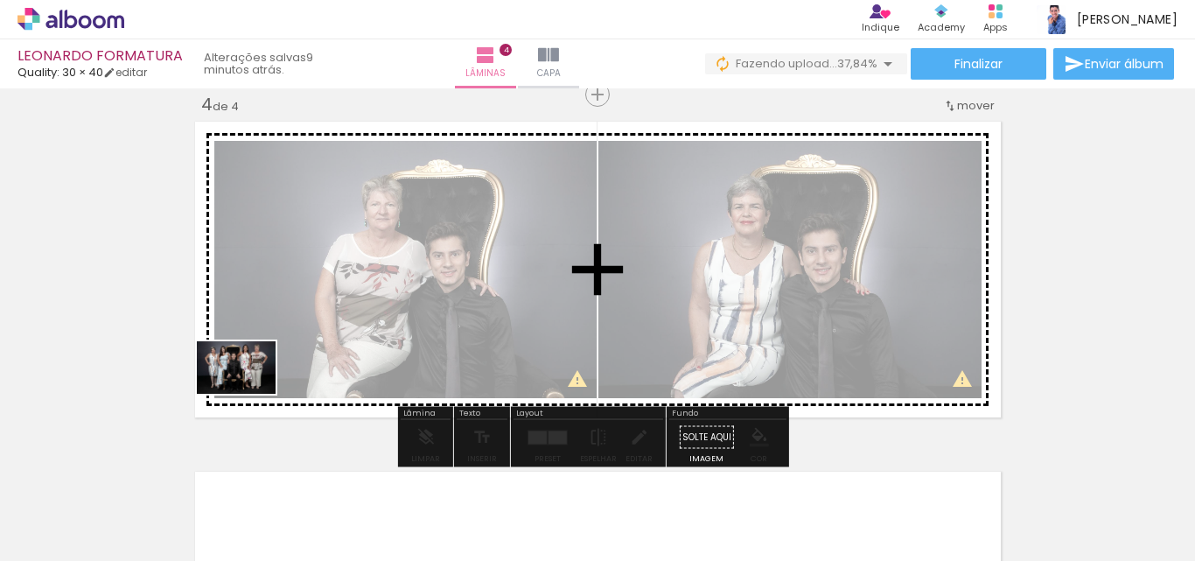
drag, startPoint x: 301, startPoint y: 513, endPoint x: 347, endPoint y: 515, distance: 46.4
click at [250, 375] on quentale-workspace at bounding box center [597, 280] width 1195 height 561
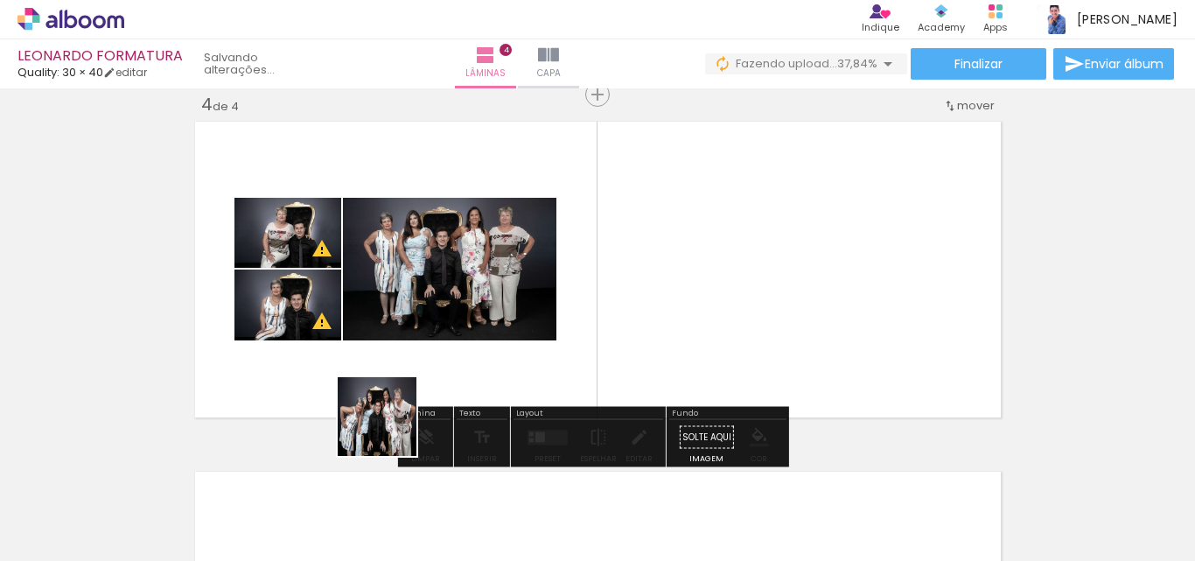
drag, startPoint x: 390, startPoint y: 430, endPoint x: 400, endPoint y: 396, distance: 34.6
click at [388, 382] on quentale-workspace at bounding box center [597, 280] width 1195 height 561
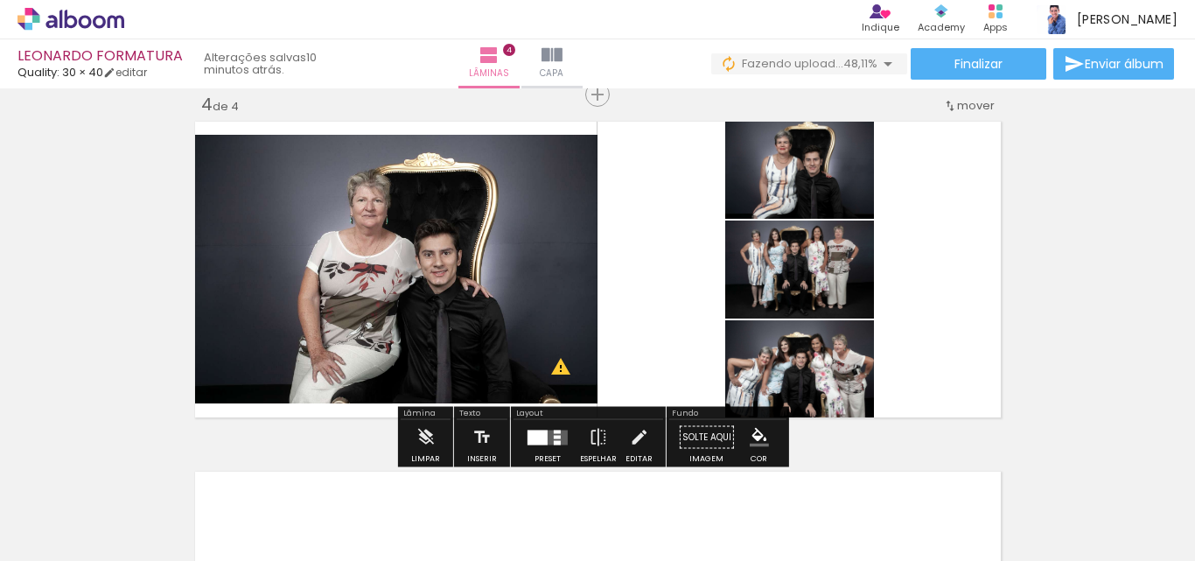
click at [535, 330] on quentale-photo at bounding box center [394, 269] width 408 height 269
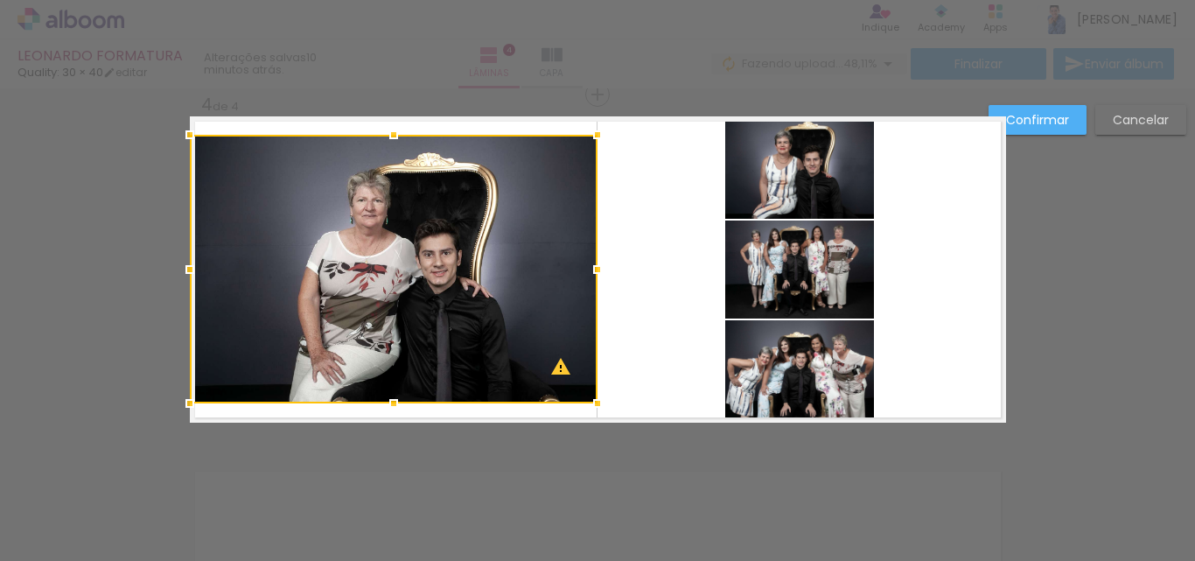
scroll to position [986, 0]
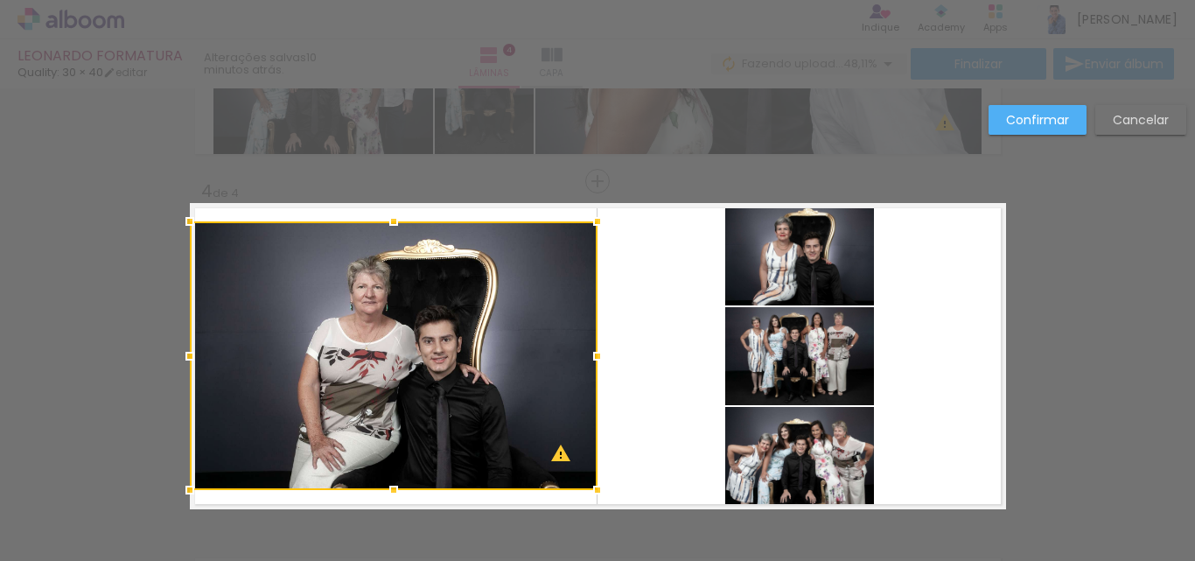
click at [0, 0] on slot "Confirmar" at bounding box center [0, 0] width 0 height 0
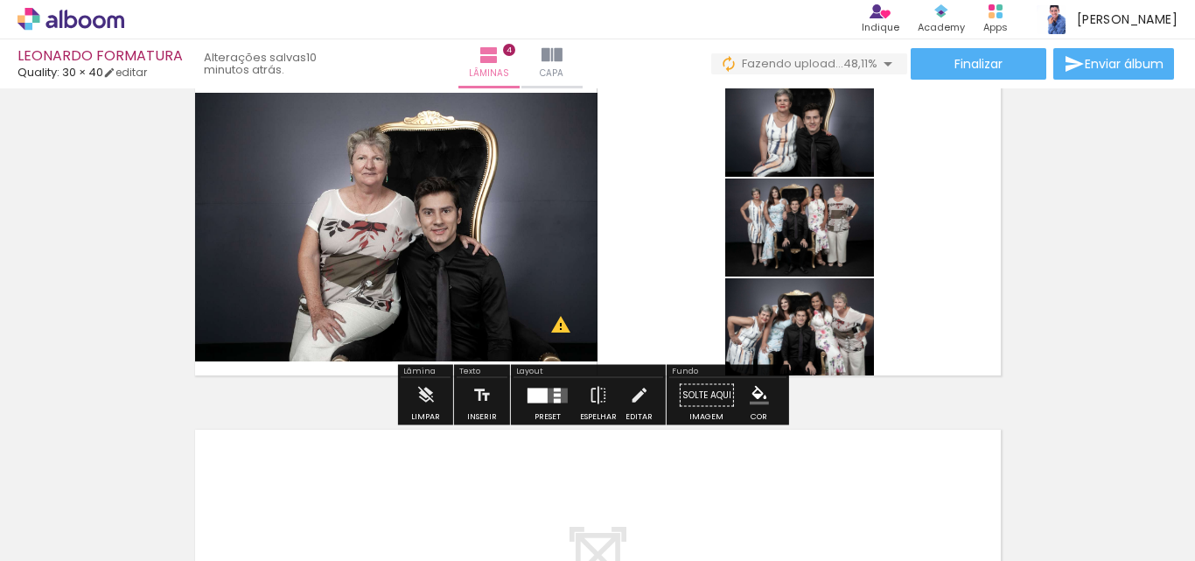
scroll to position [1074, 0]
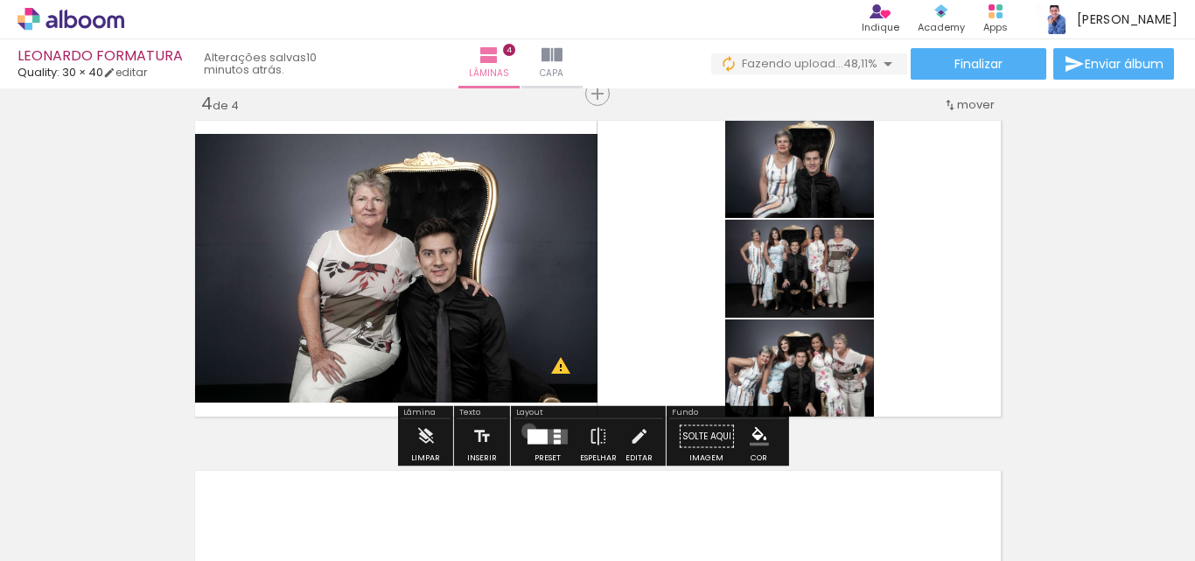
click at [528, 430] on div at bounding box center [538, 436] width 20 height 15
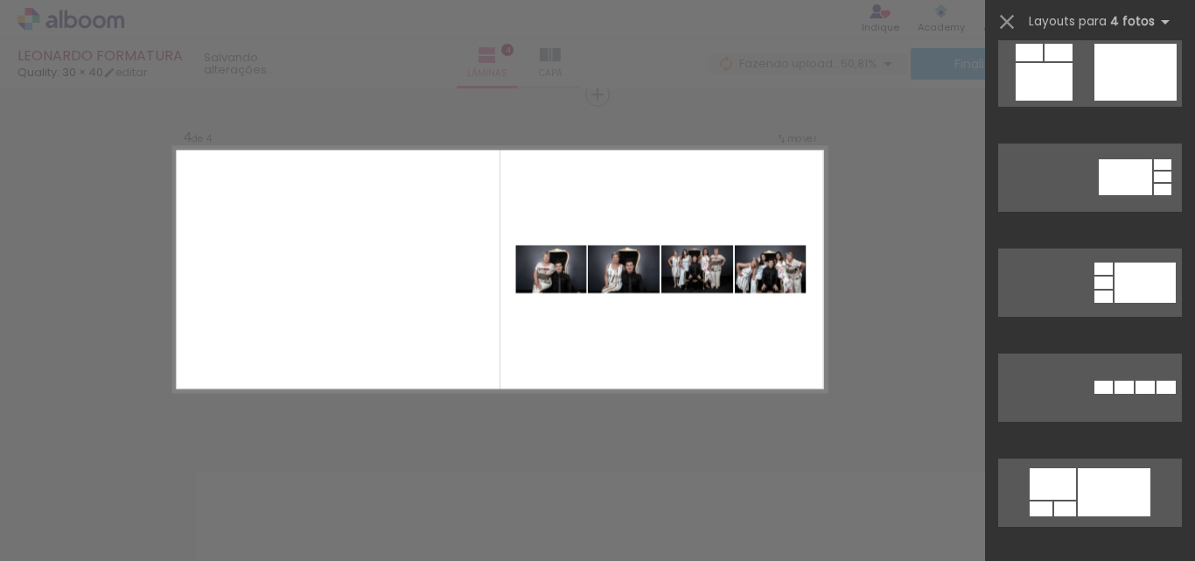
scroll to position [3500, 0]
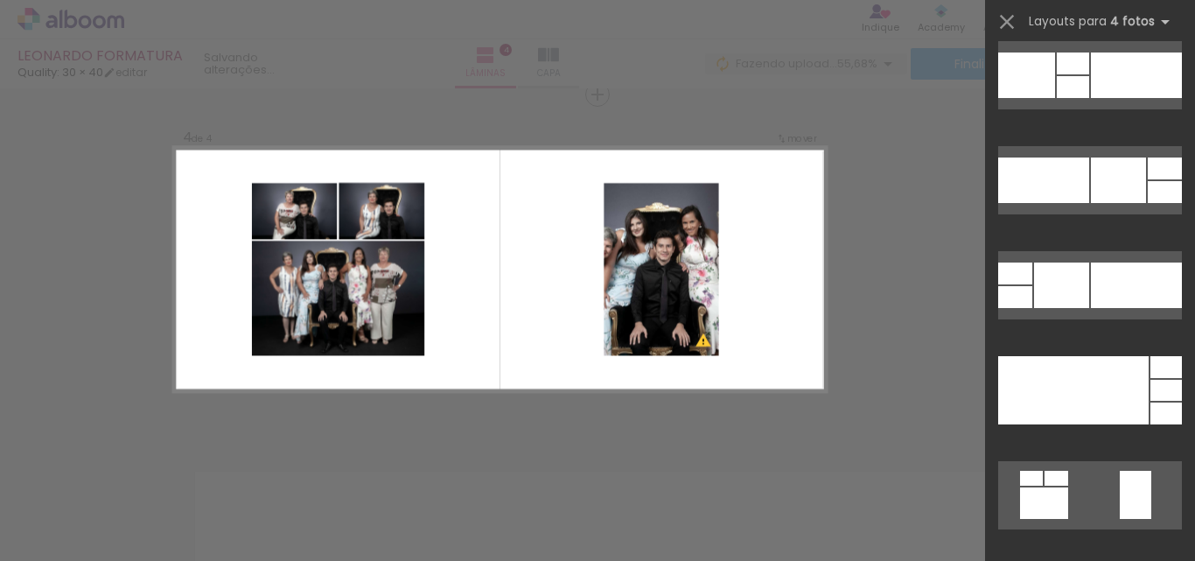
scroll to position [8837, 0]
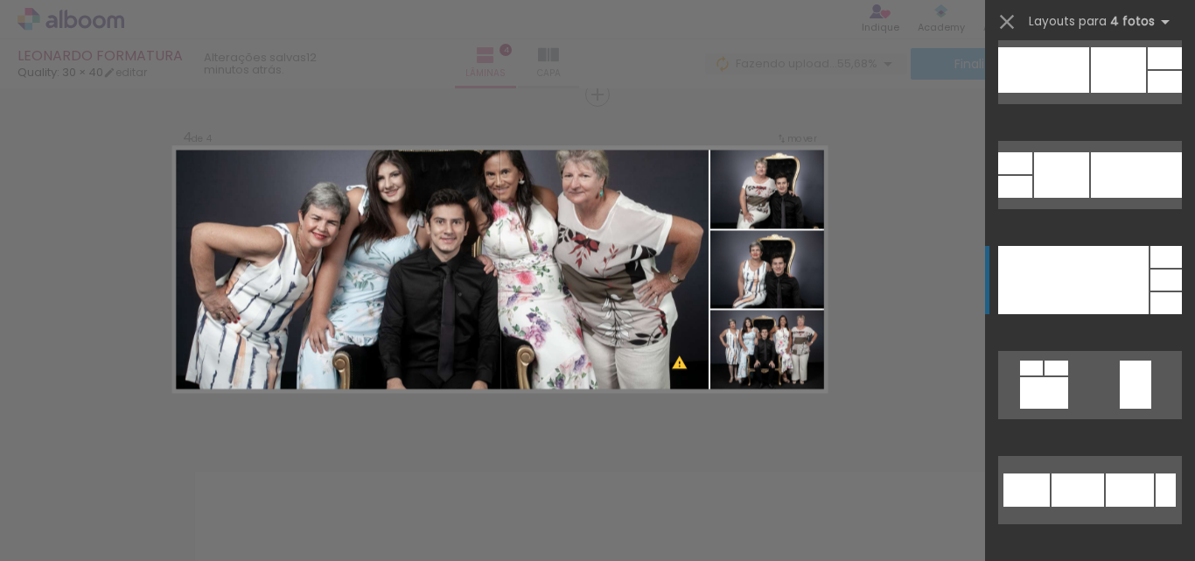
click at [1081, 265] on div at bounding box center [1073, 280] width 150 height 68
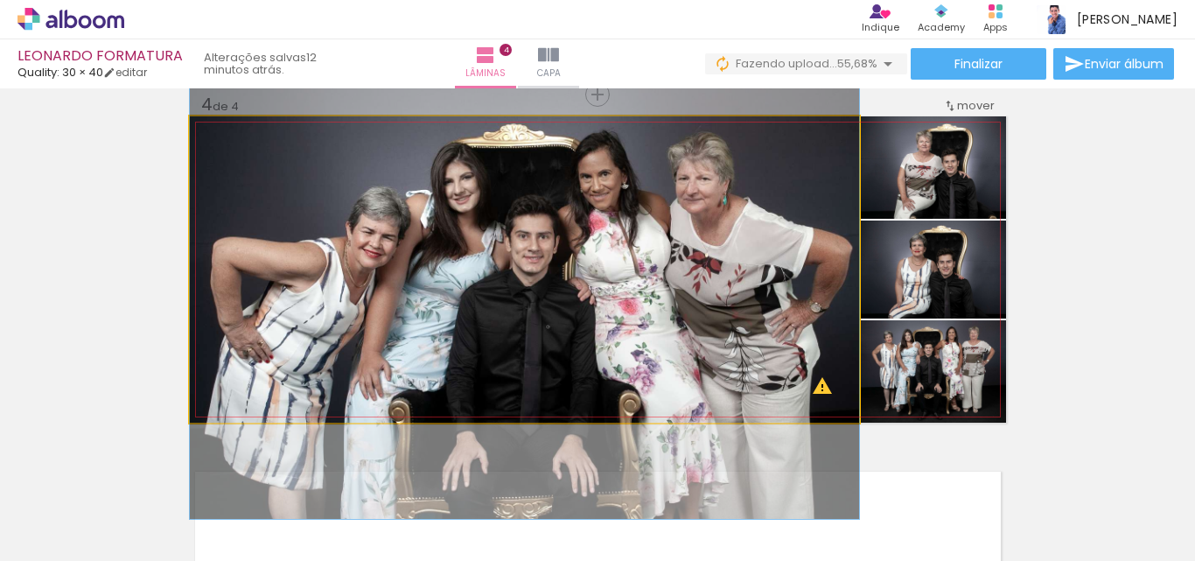
drag, startPoint x: 662, startPoint y: 260, endPoint x: 658, endPoint y: 286, distance: 26.6
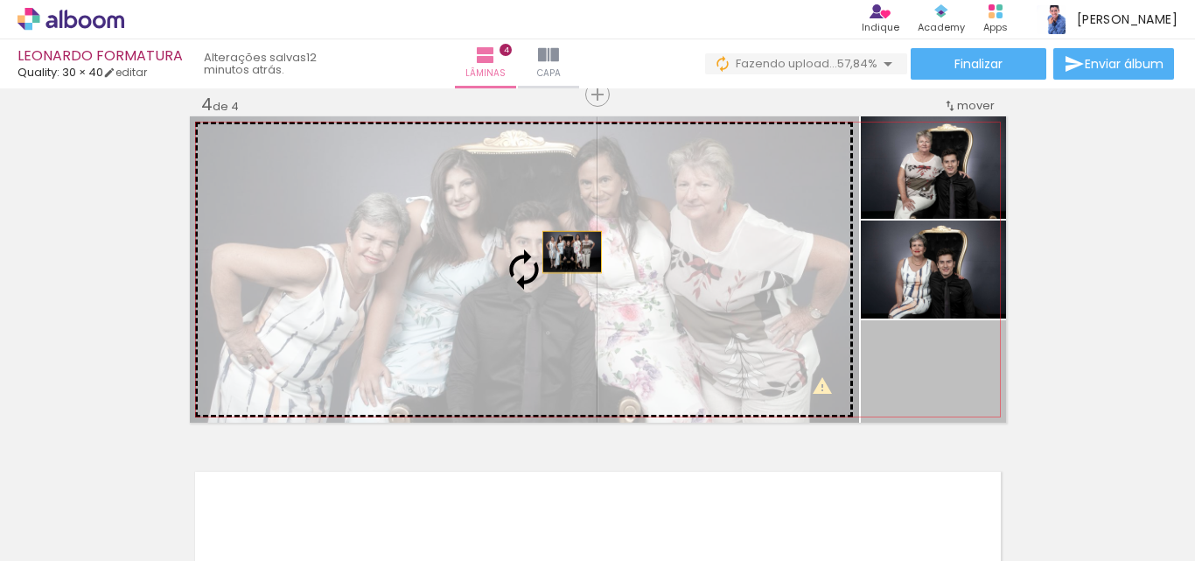
drag, startPoint x: 942, startPoint y: 372, endPoint x: 554, endPoint y: 241, distance: 409.8
click at [0, 0] on slot at bounding box center [0, 0] width 0 height 0
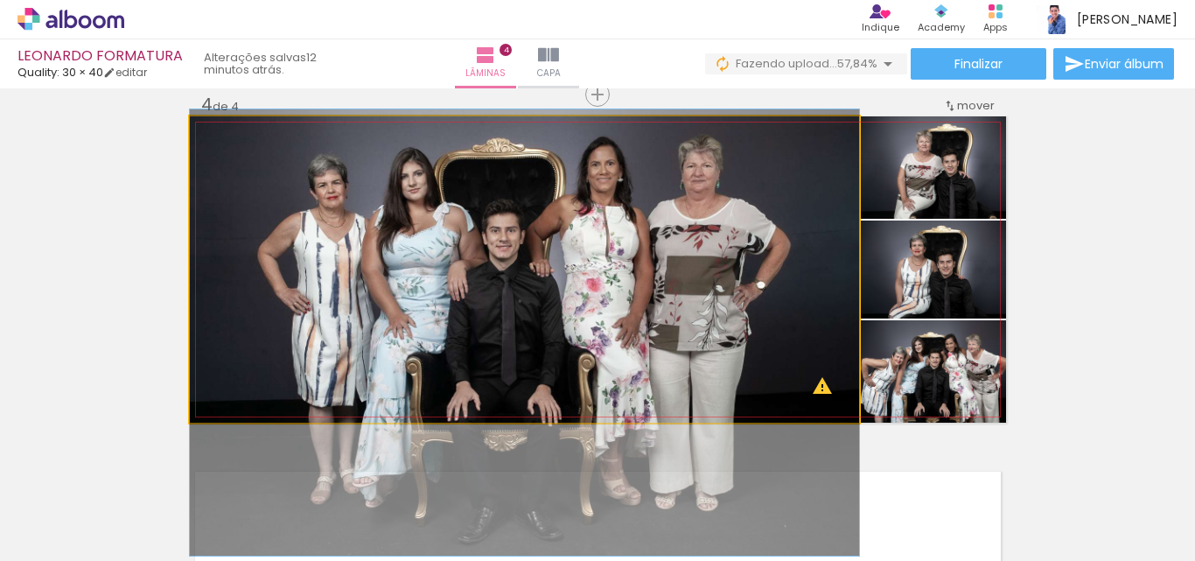
drag, startPoint x: 679, startPoint y: 230, endPoint x: 685, endPoint y: 286, distance: 56.3
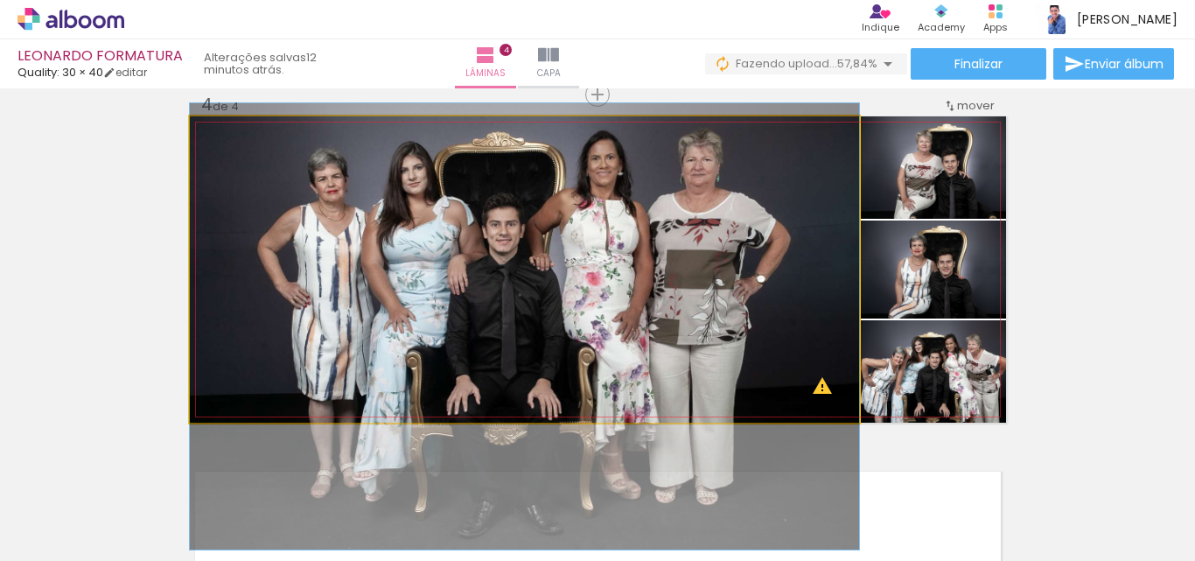
click at [711, 255] on quentale-photo at bounding box center [524, 269] width 669 height 306
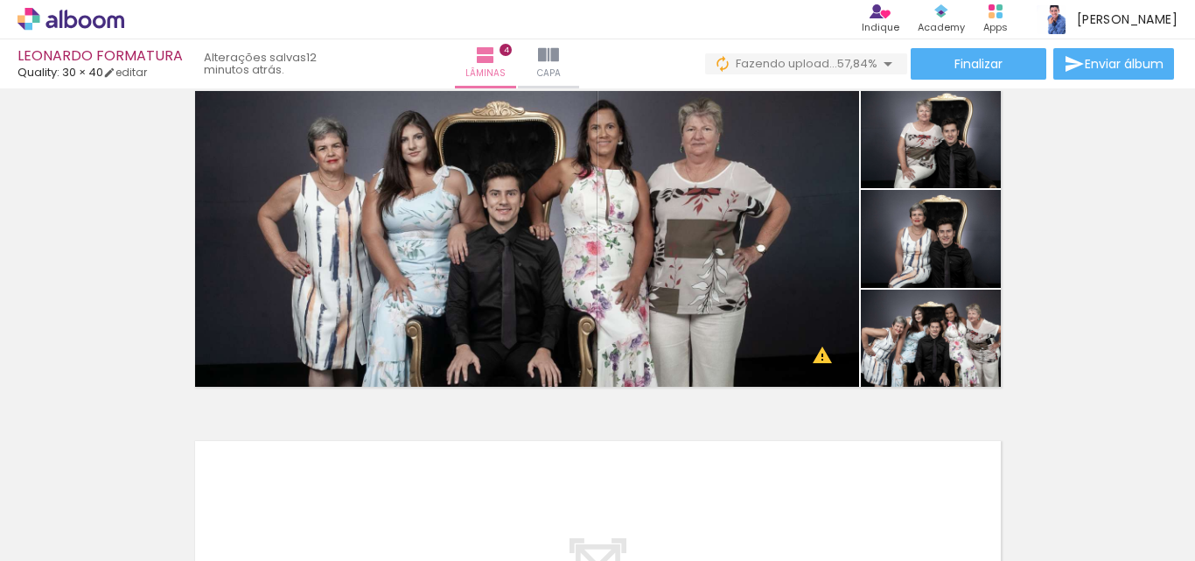
scroll to position [1073, 0]
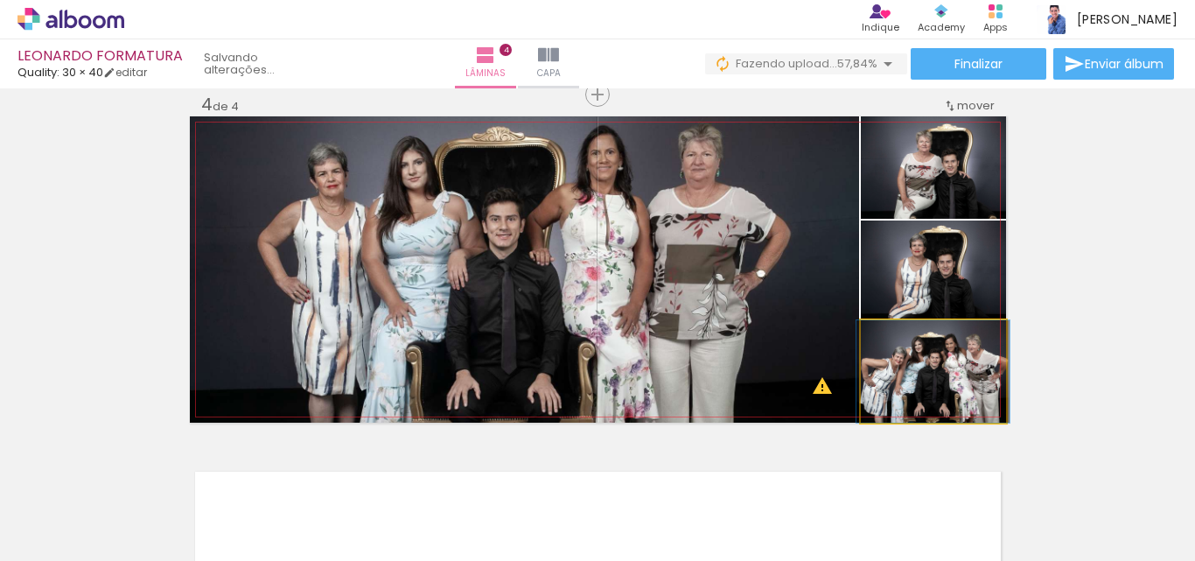
drag, startPoint x: 891, startPoint y: 325, endPoint x: 519, endPoint y: 212, distance: 388.9
type paper-slider "100"
click at [0, 0] on slot at bounding box center [0, 0] width 0 height 0
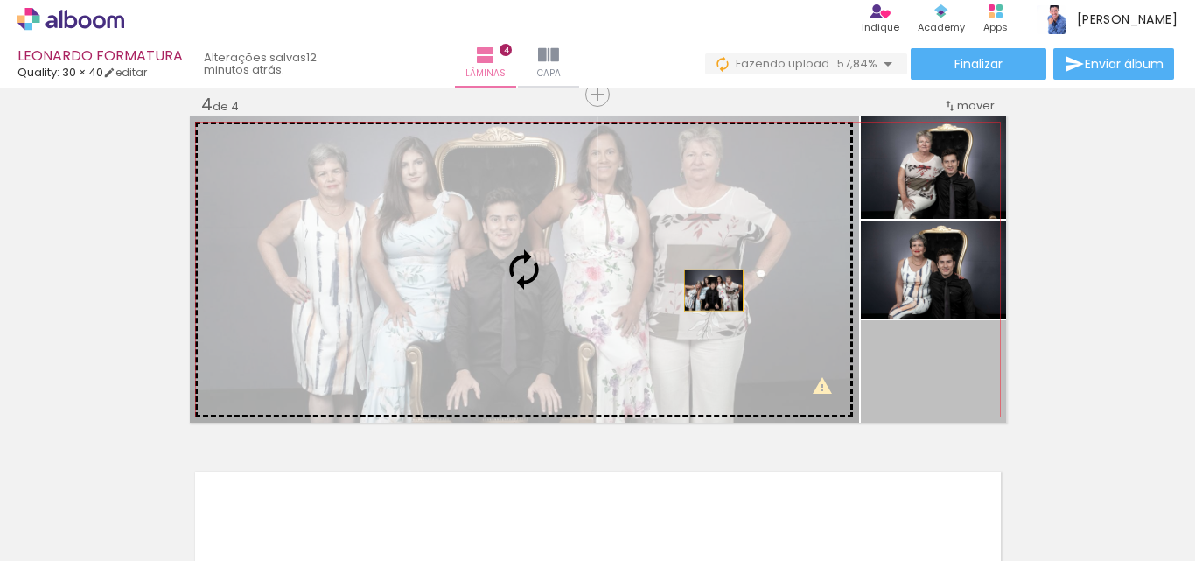
drag, startPoint x: 969, startPoint y: 381, endPoint x: 696, endPoint y: 285, distance: 289.5
click at [0, 0] on slot at bounding box center [0, 0] width 0 height 0
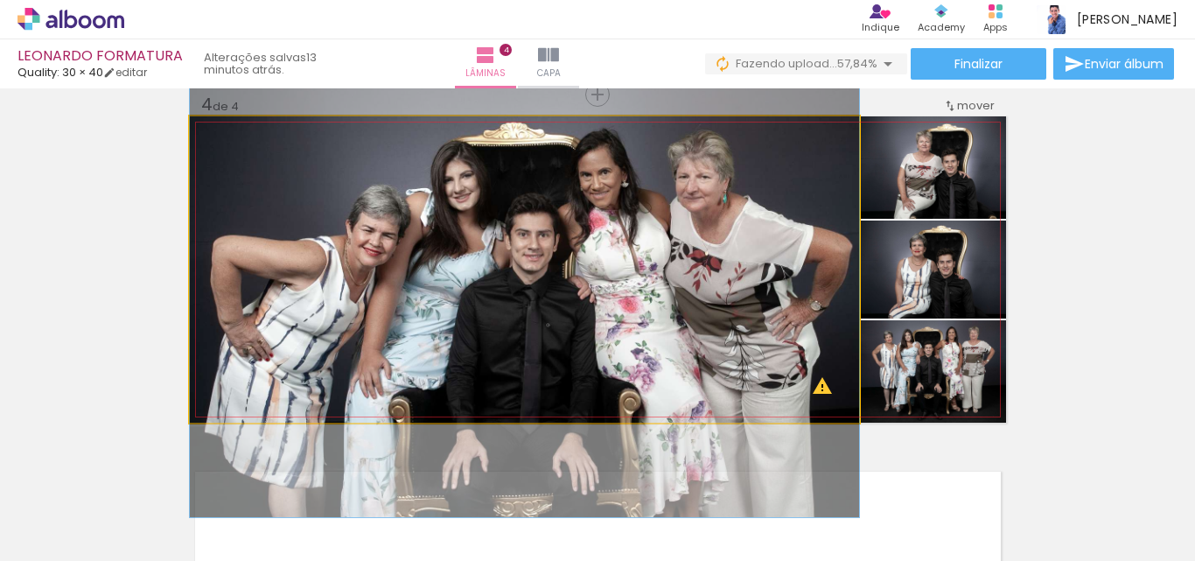
drag, startPoint x: 649, startPoint y: 271, endPoint x: 647, endPoint y: 296, distance: 24.6
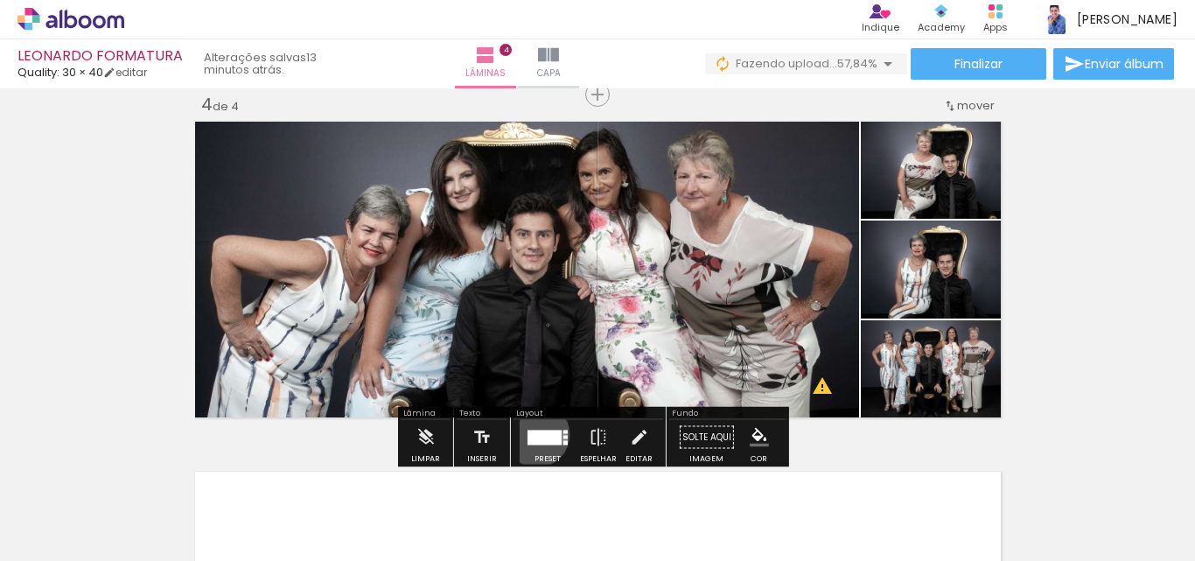
click at [533, 434] on div at bounding box center [545, 437] width 34 height 15
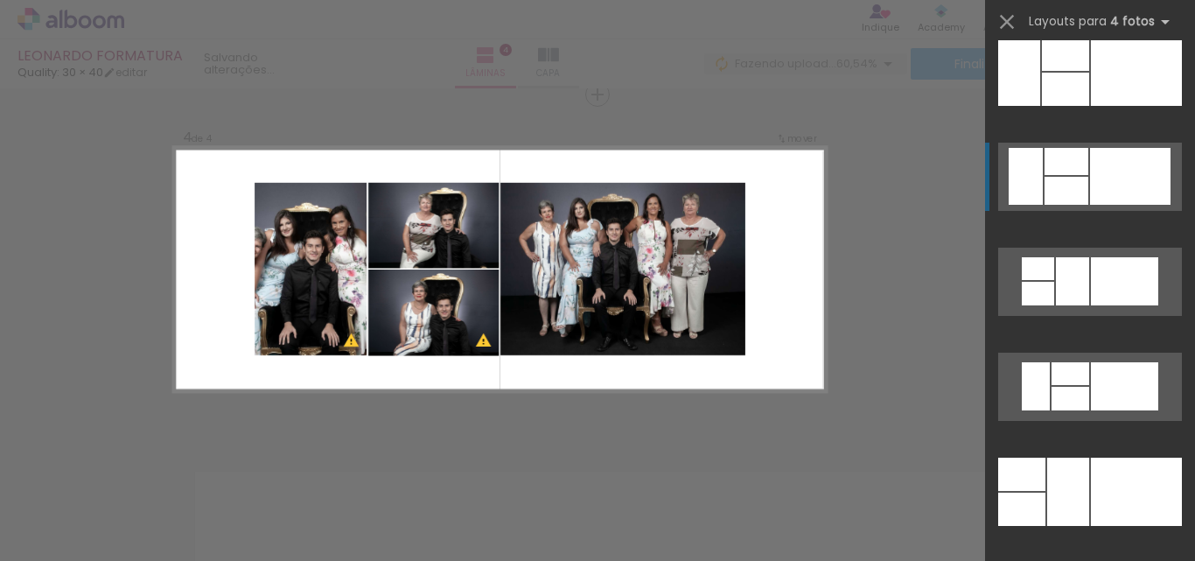
scroll to position [14192, 0]
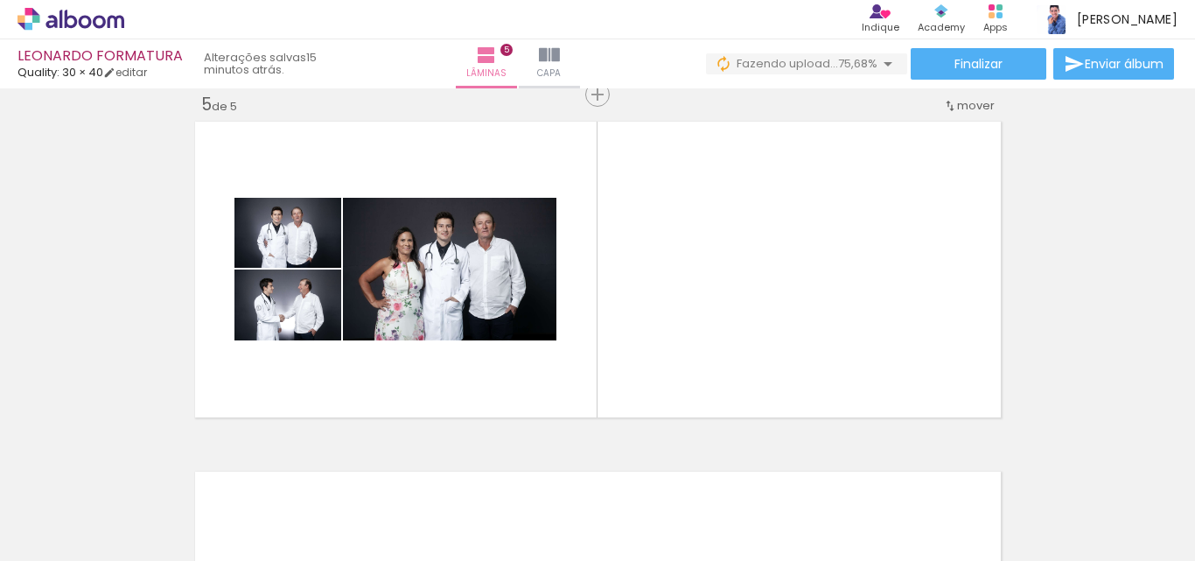
scroll to position [0, 3344]
